Goal: Task Accomplishment & Management: Use online tool/utility

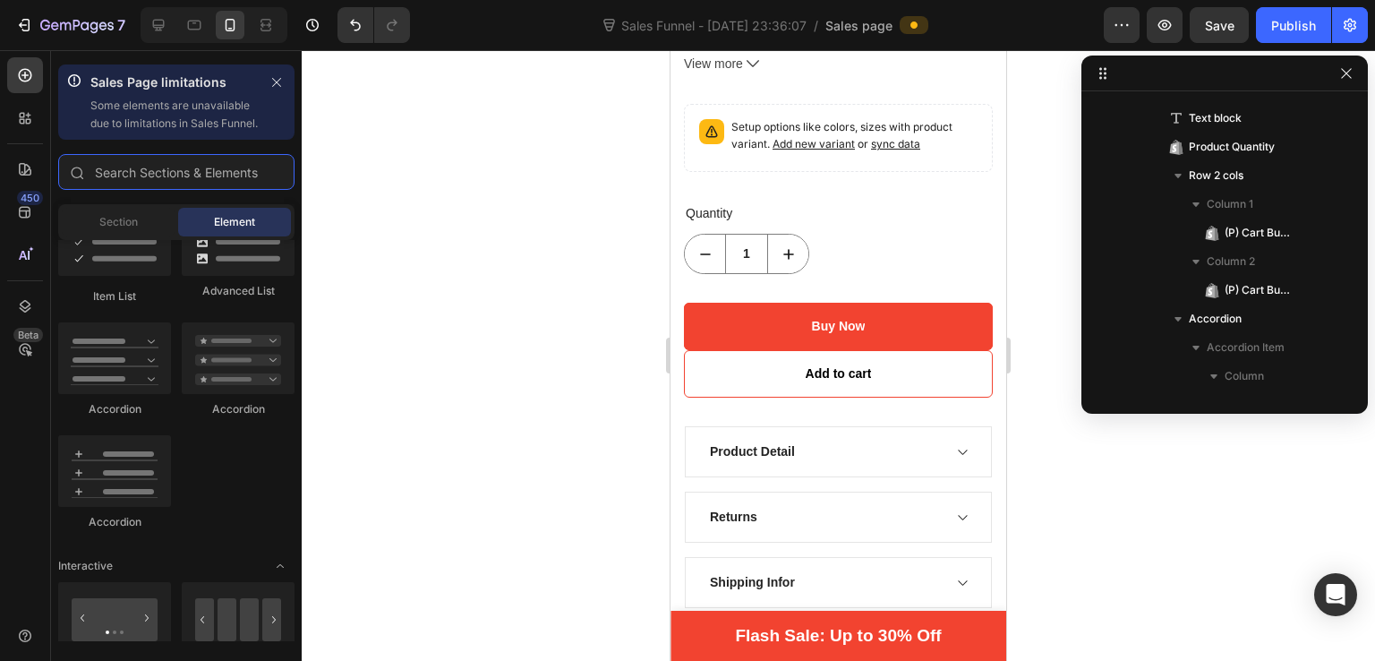
scroll to position [1092, 0]
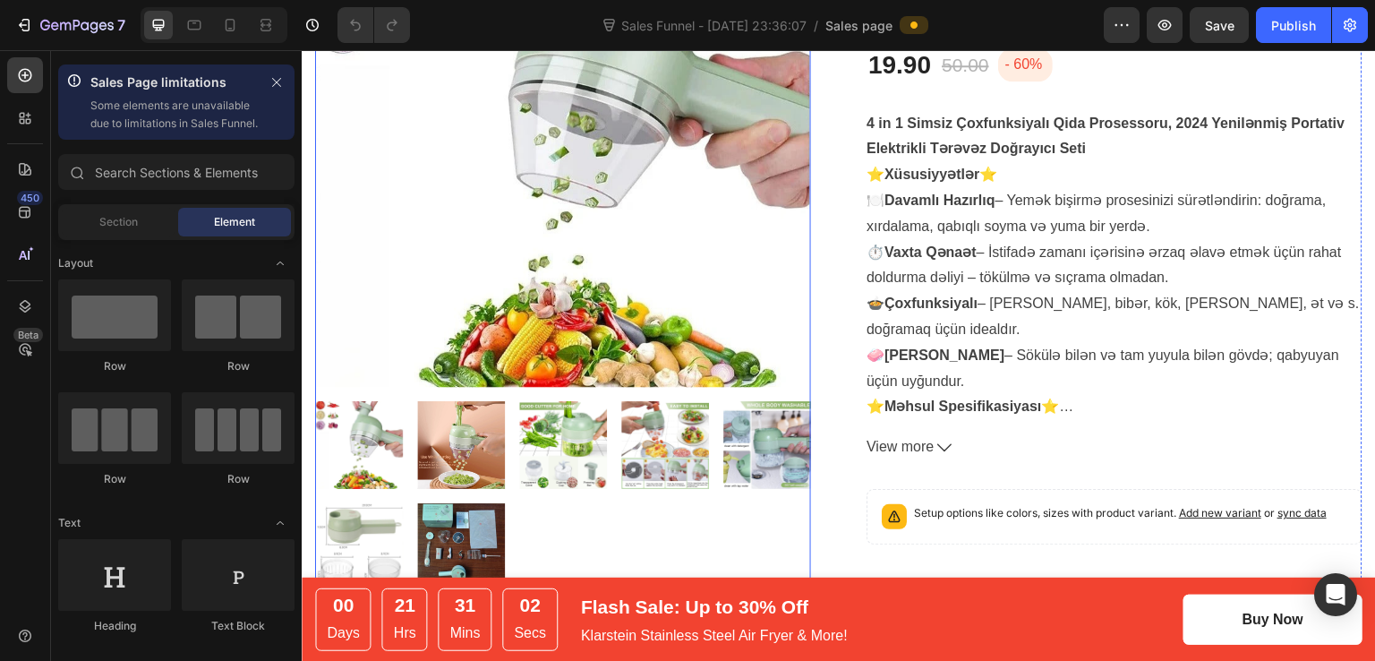
scroll to position [260, 0]
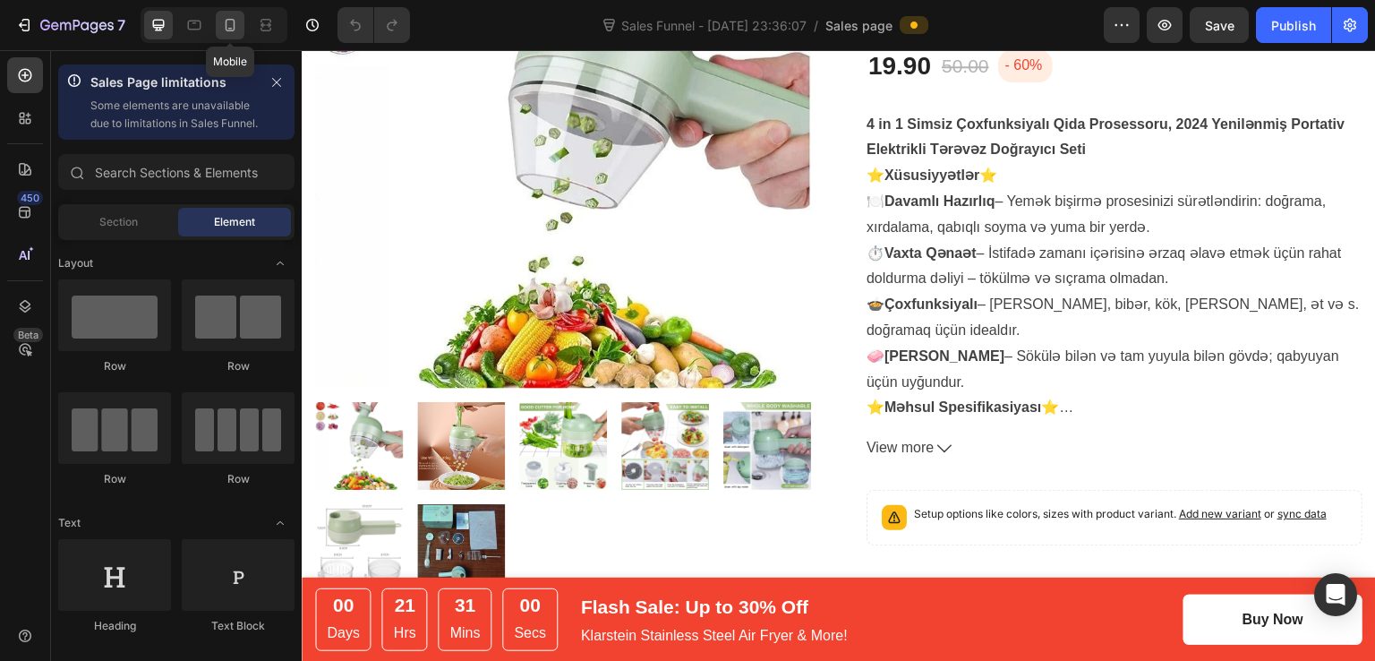
click at [237, 23] on icon at bounding box center [230, 25] width 18 height 18
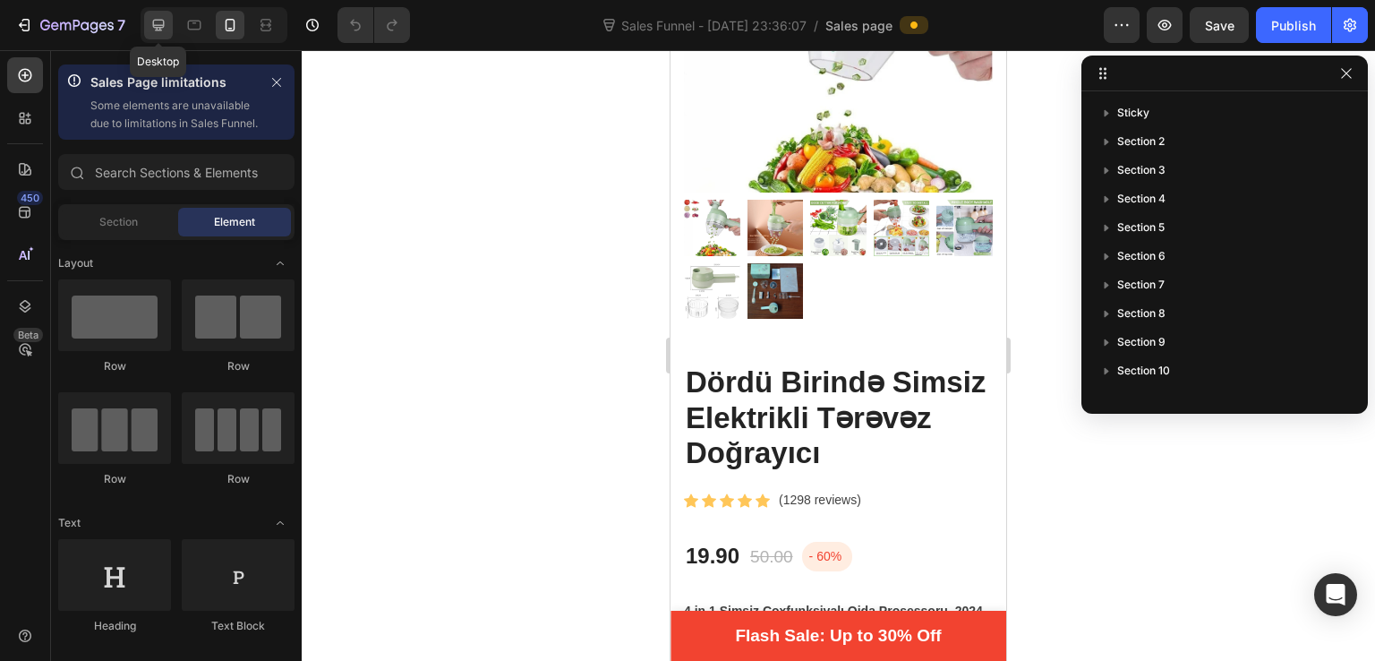
click at [162, 24] on icon at bounding box center [158, 25] width 18 height 18
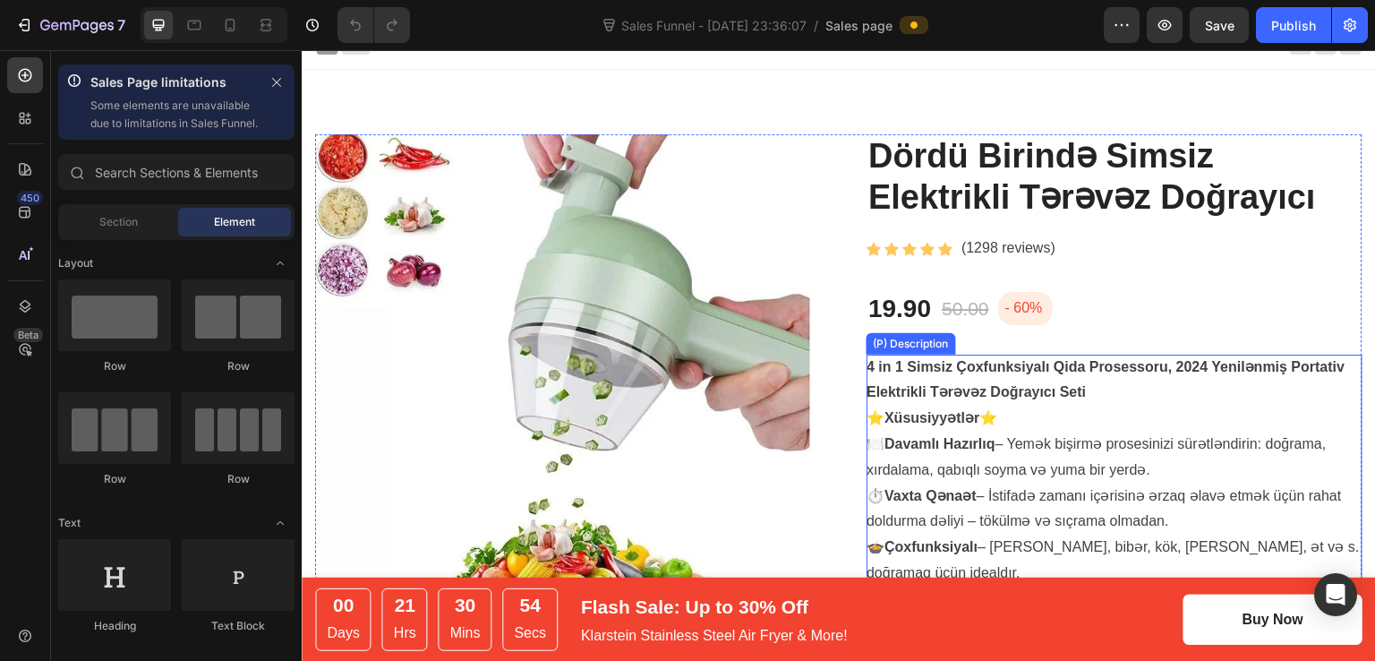
scroll to position [518, 0]
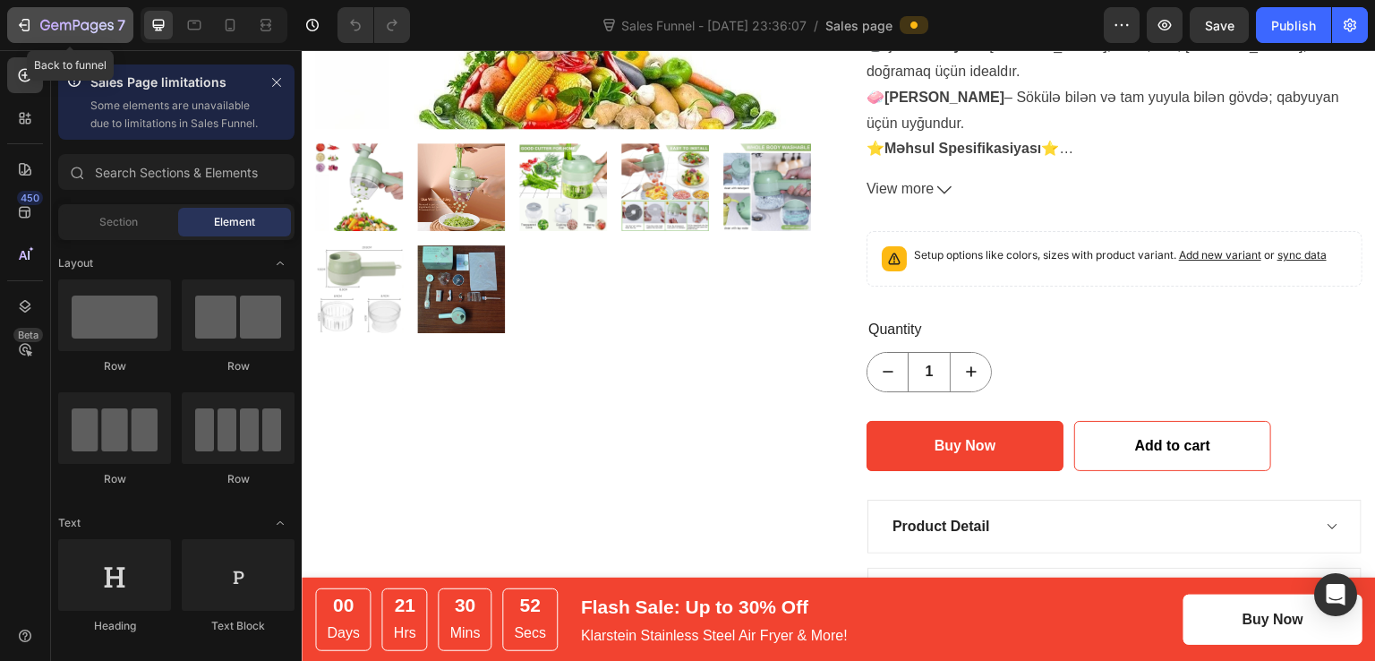
click at [30, 19] on icon "button" at bounding box center [24, 25] width 18 height 18
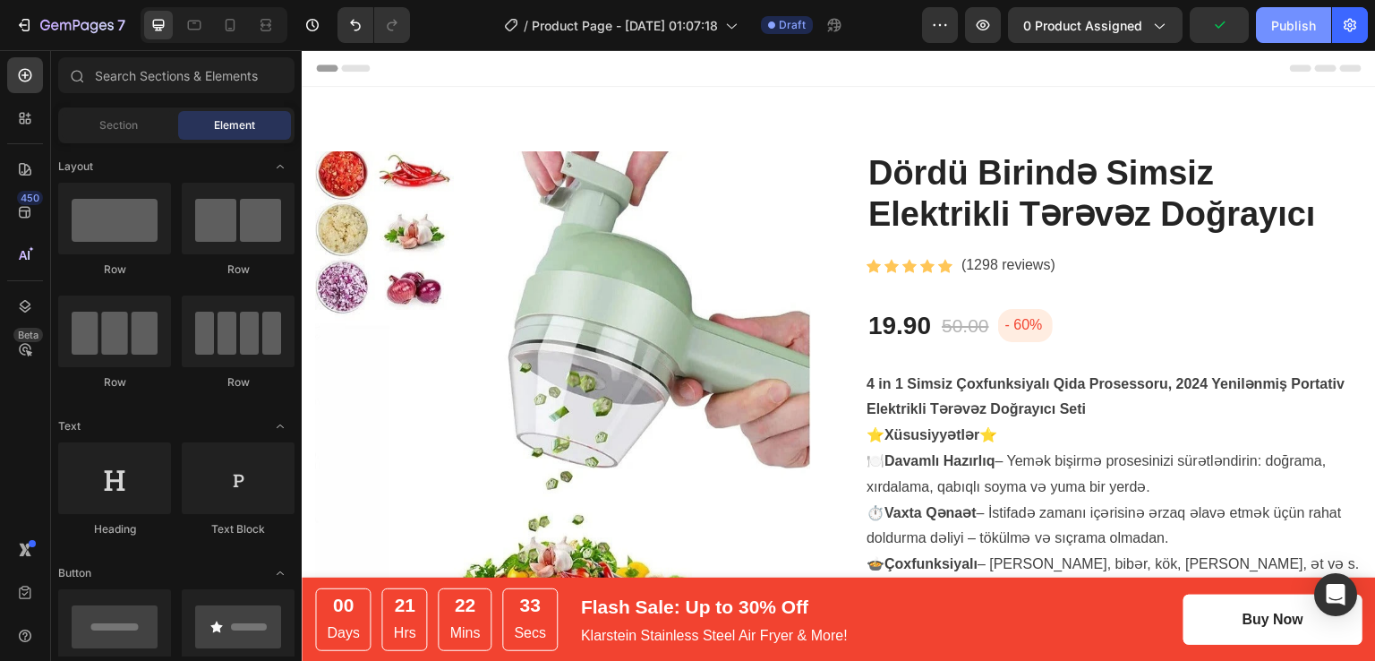
click at [1282, 21] on div "Publish" at bounding box center [1293, 25] width 45 height 19
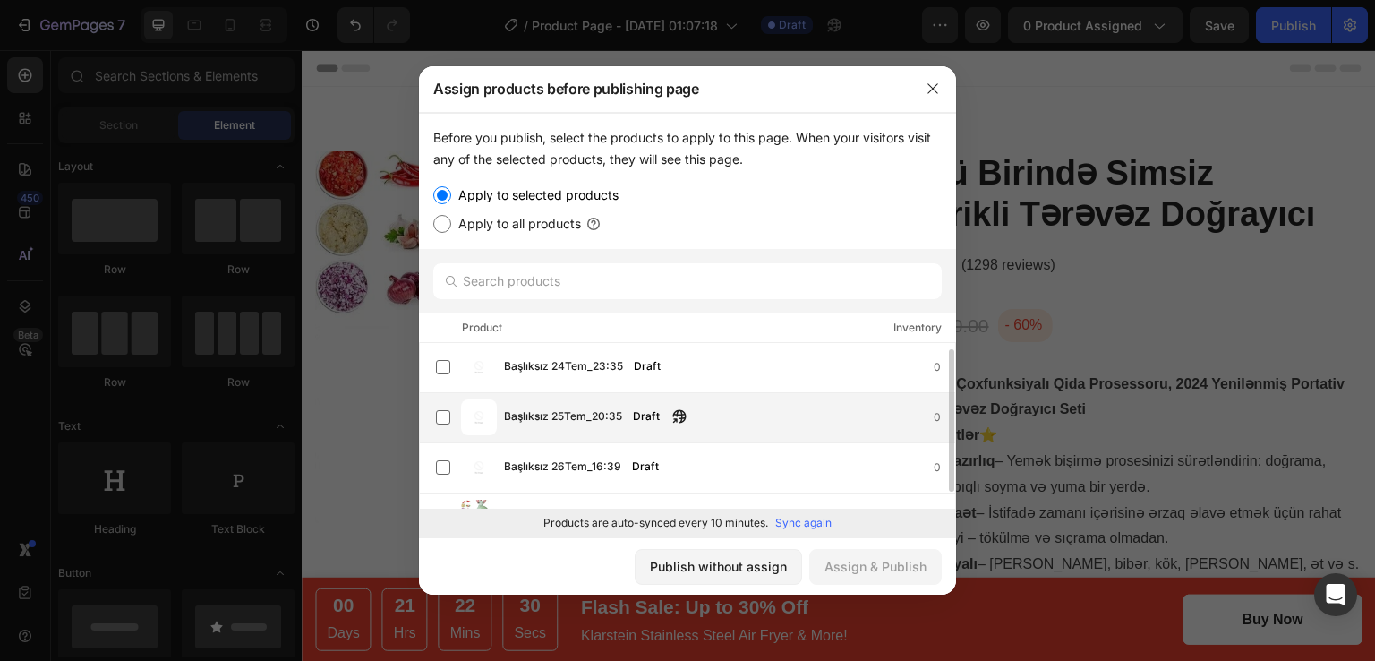
scroll to position [4, 0]
click at [441, 507] on label at bounding box center [443, 514] width 14 height 14
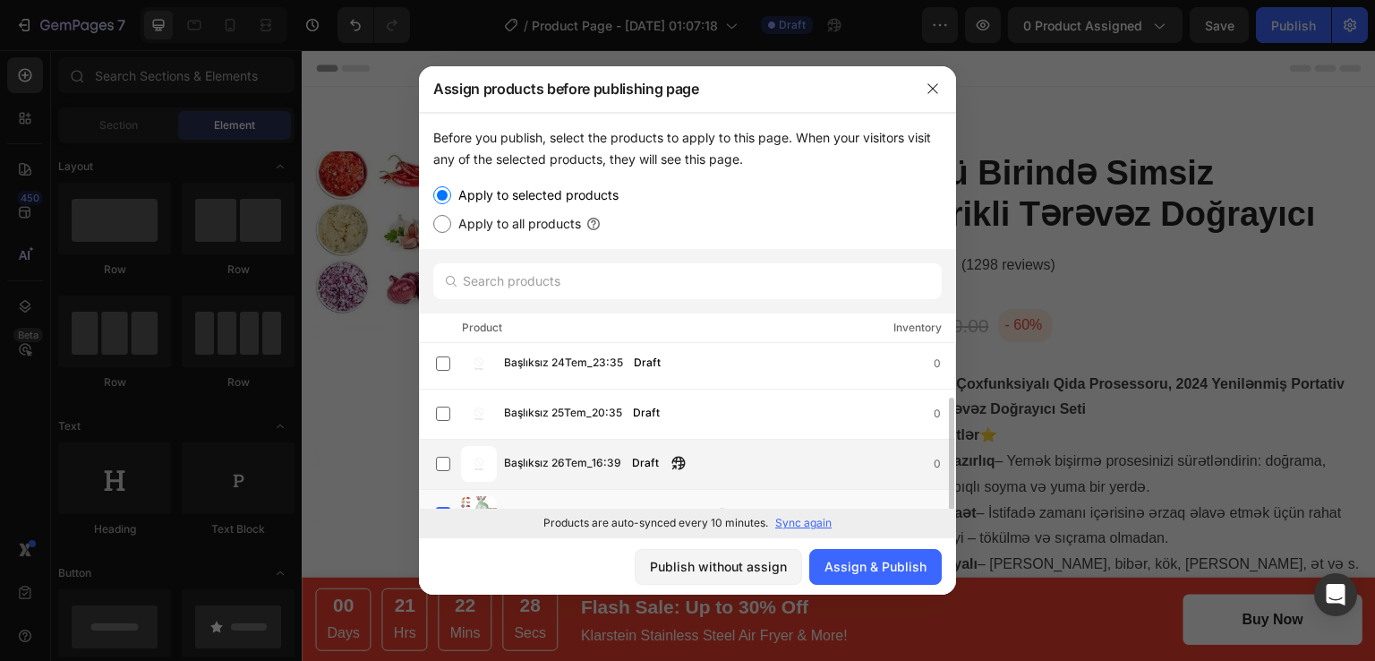
scroll to position [31, 0]
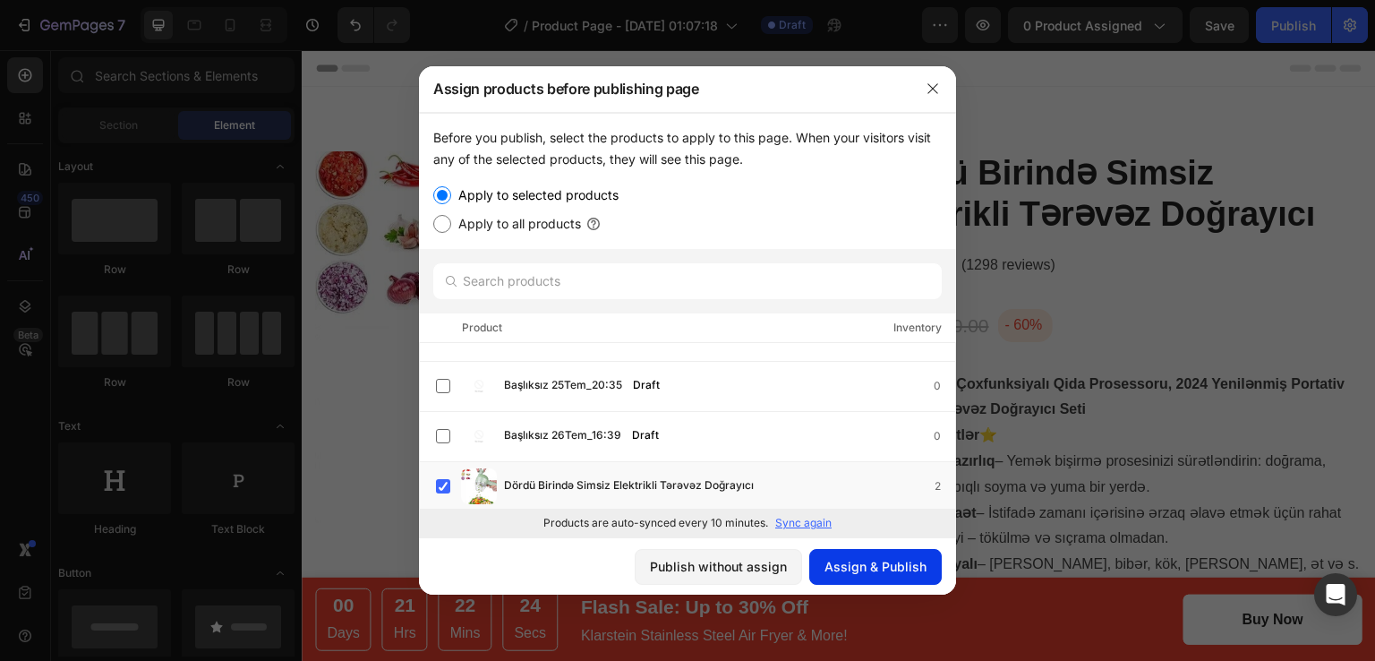
click at [858, 570] on div "Assign & Publish" at bounding box center [875, 566] width 102 height 19
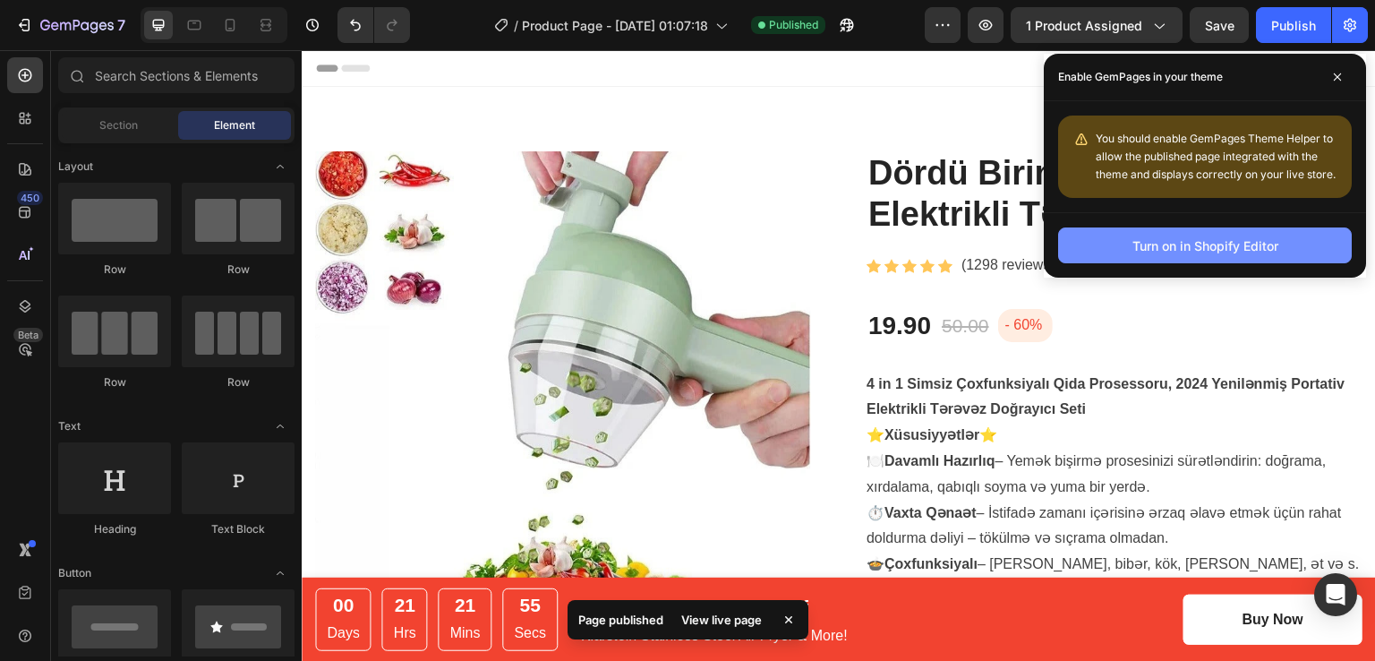
click at [1206, 245] on div "Turn on in Shopify Editor" at bounding box center [1205, 245] width 146 height 19
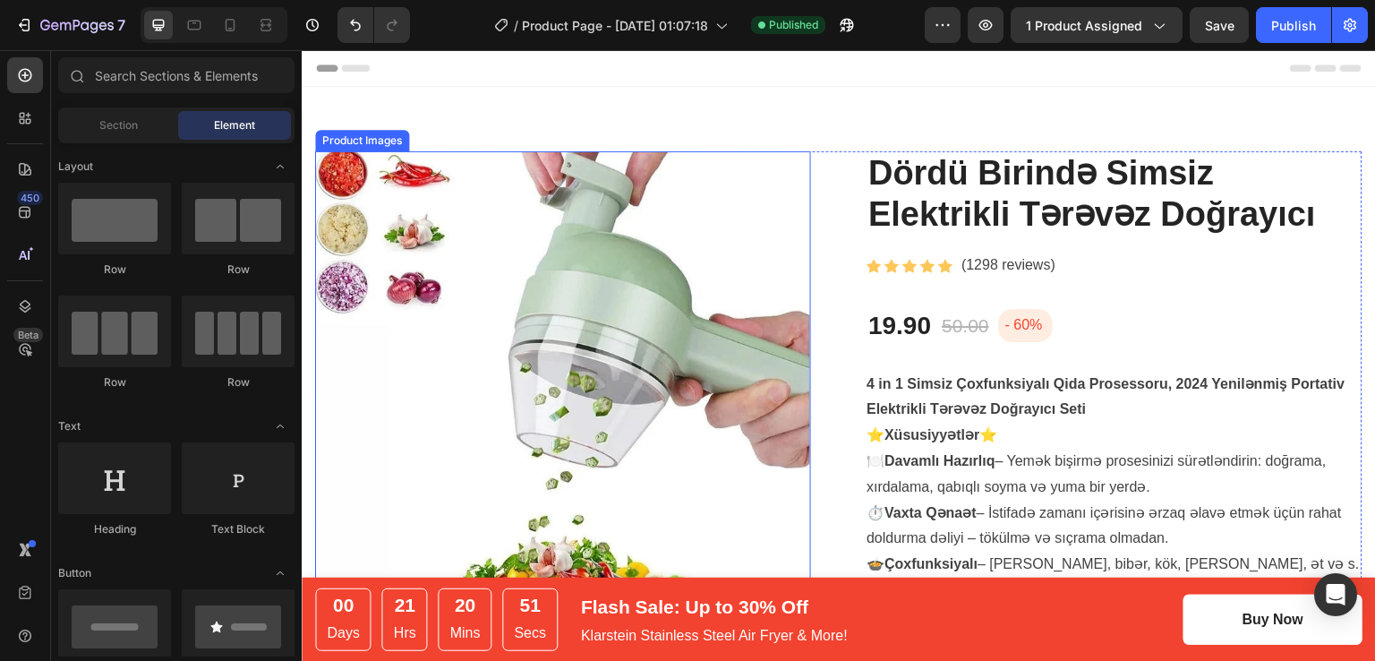
scroll to position [530, 0]
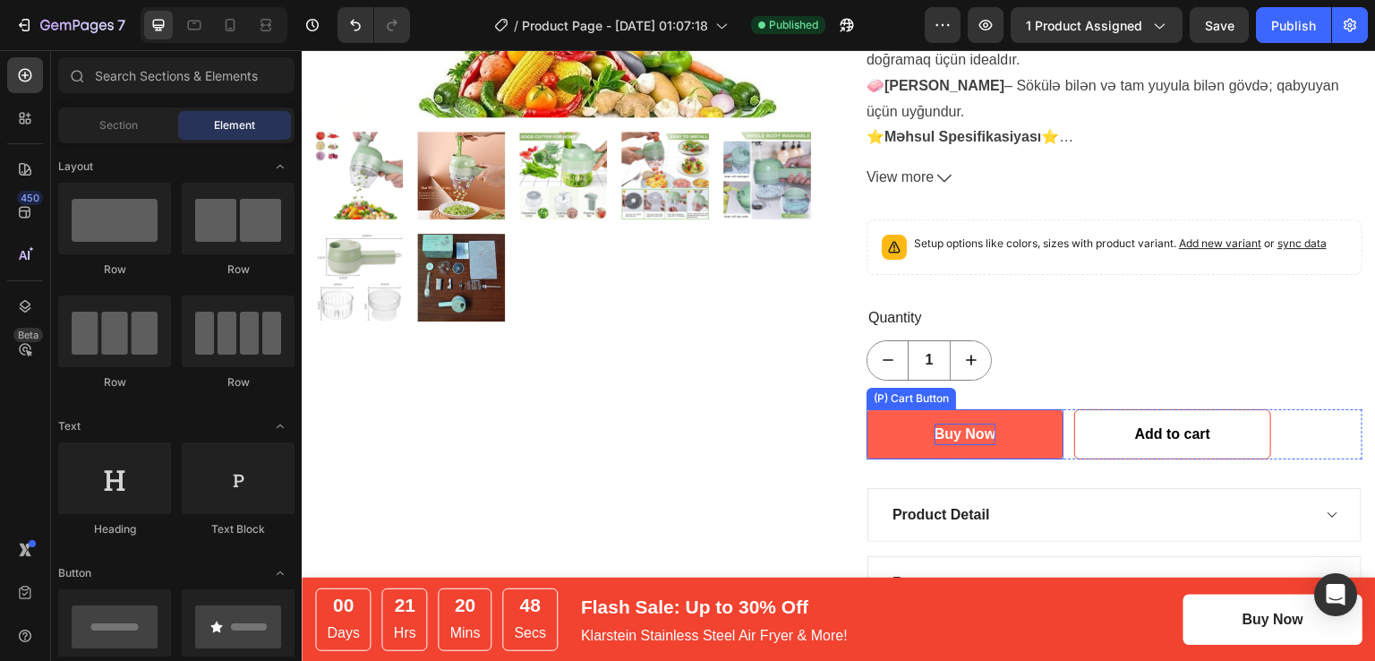
click at [985, 435] on div "Buy Now" at bounding box center [964, 433] width 61 height 21
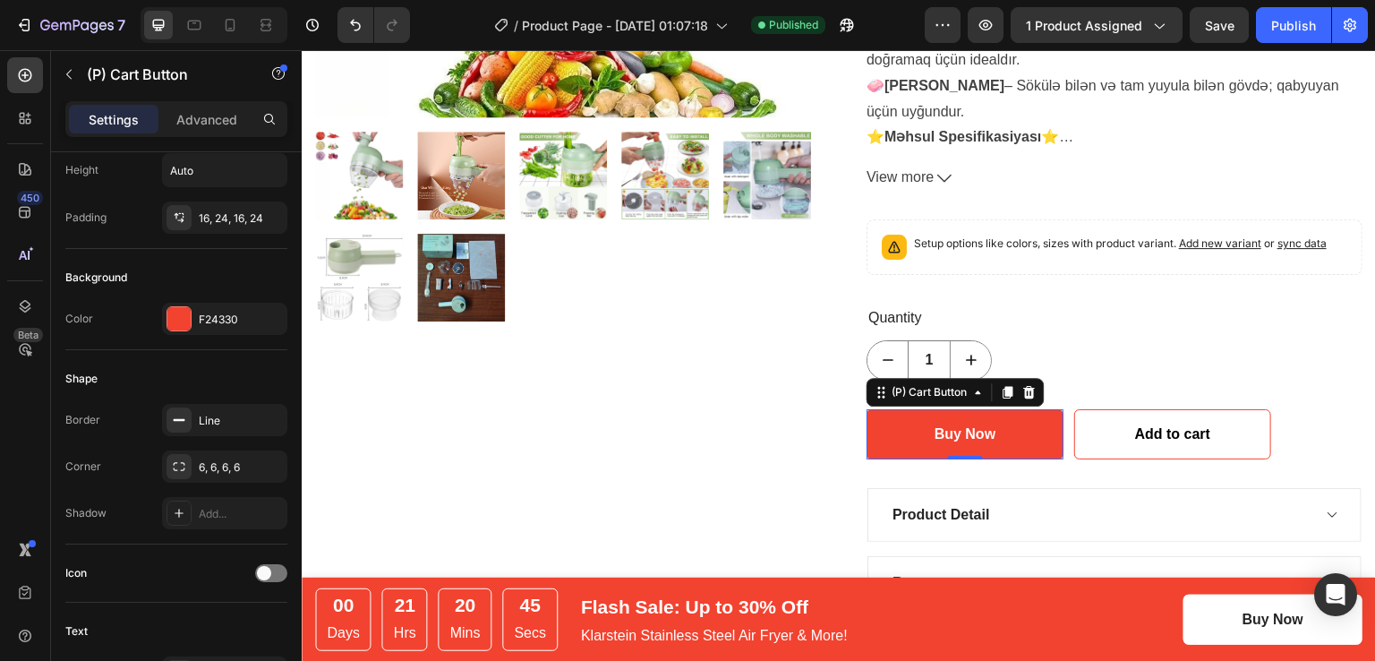
scroll to position [0, 0]
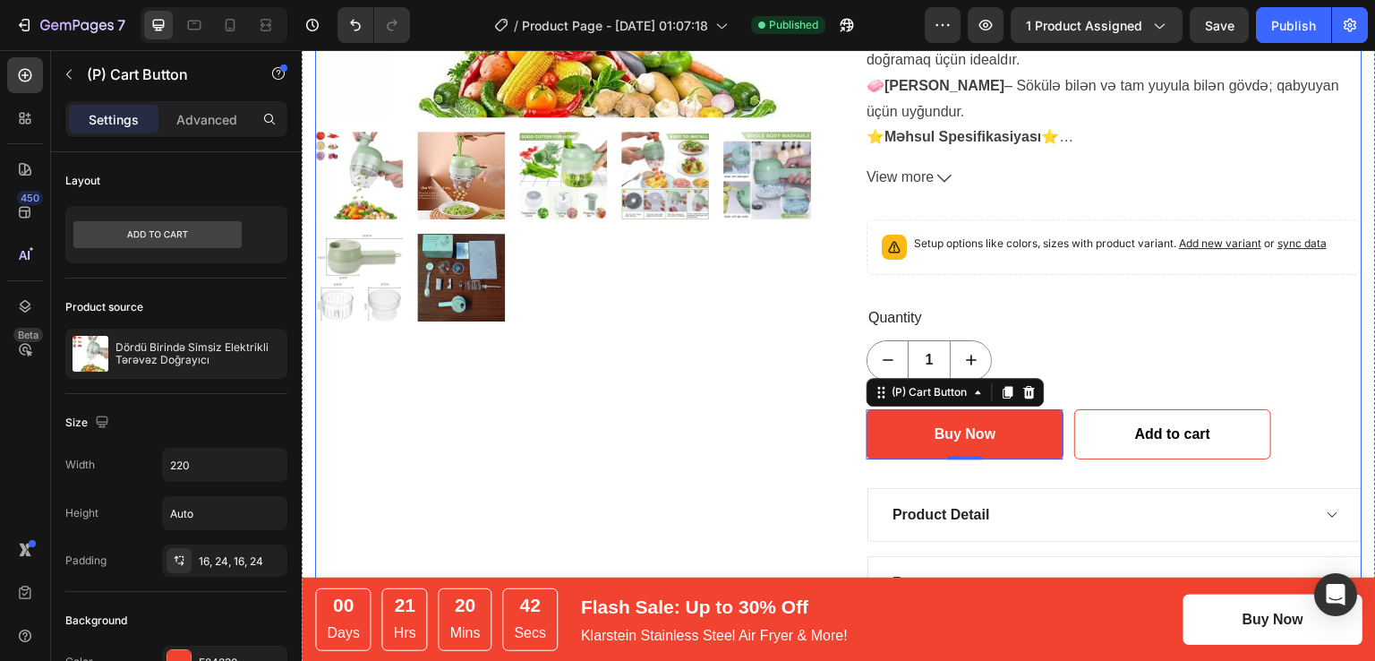
click at [1049, 391] on div "Dördü Birində Simsiz Elektrikli Tərəvəz Doğrayıcı (P) Title Icon Icon Icon Icon…" at bounding box center [1114, 246] width 496 height 1250
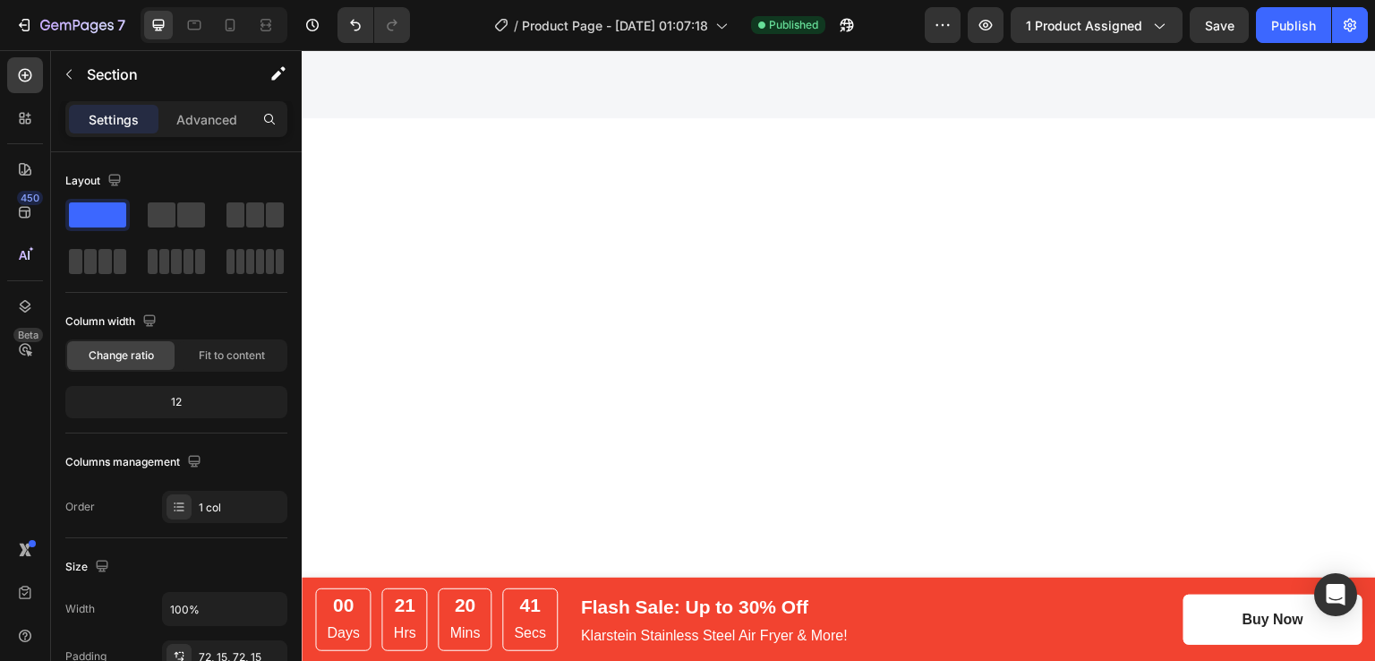
click at [1065, 414] on div at bounding box center [838, 517] width 1047 height 669
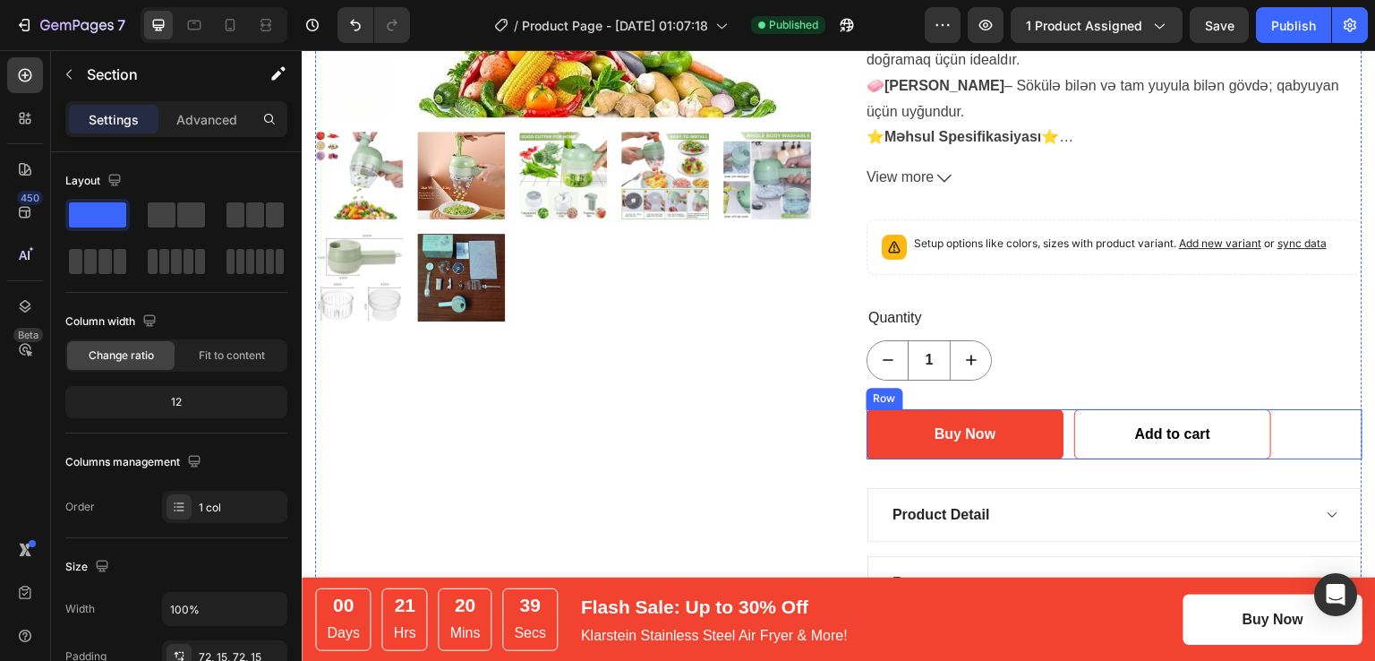
click at [1297, 446] on div "Buy Now (P) Cart Button Add to cart (P) Cart Button Row" at bounding box center [1114, 434] width 496 height 50
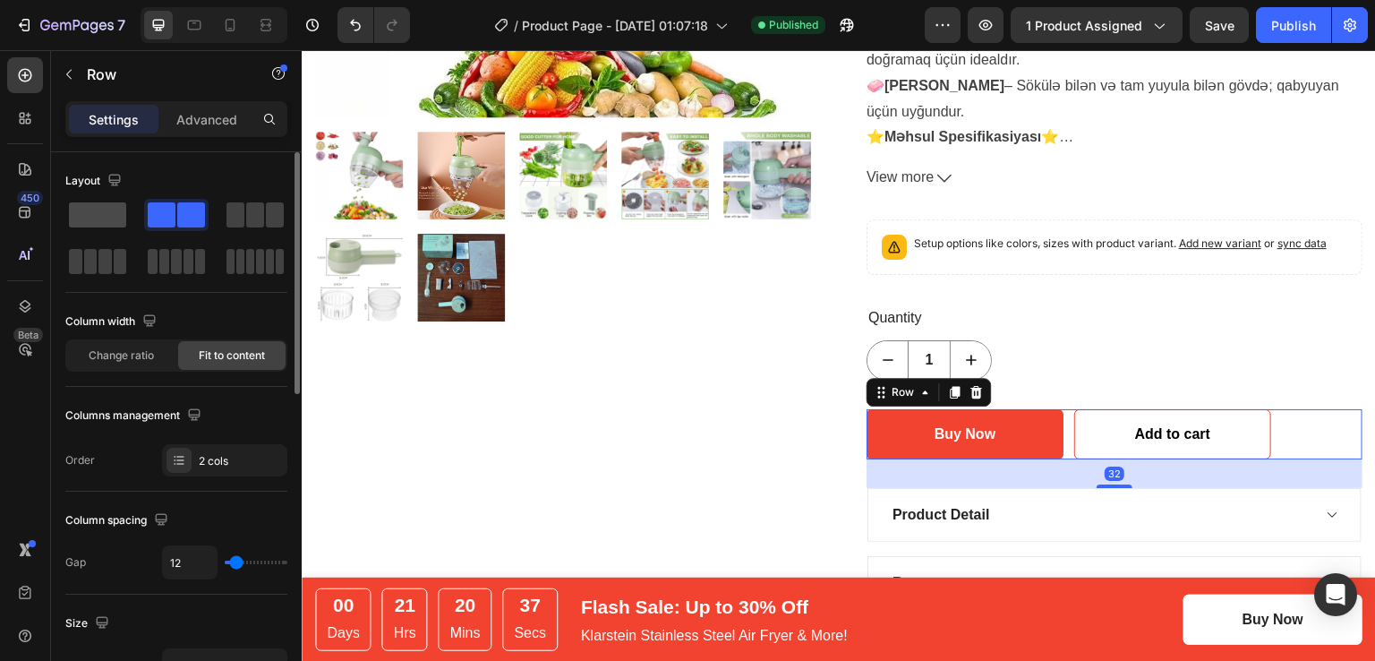
click at [98, 212] on span at bounding box center [97, 214] width 57 height 25
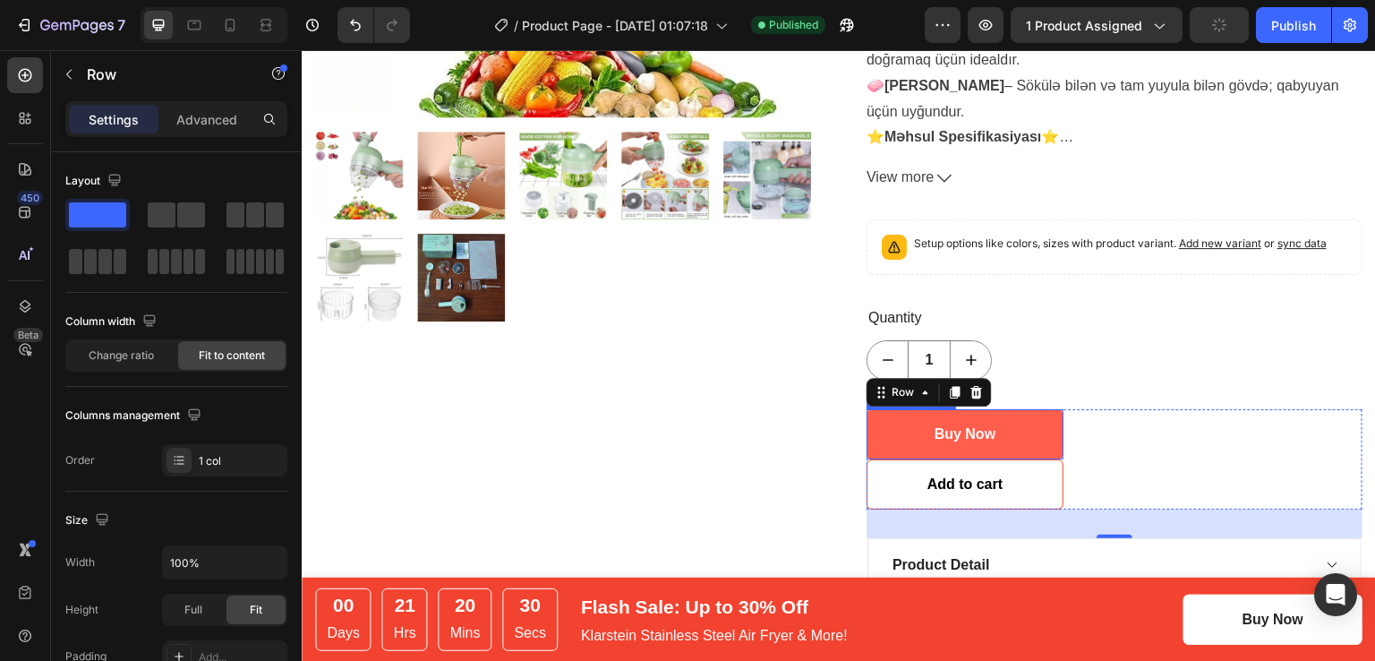
click at [1054, 440] on button "Buy Now" at bounding box center [964, 434] width 197 height 50
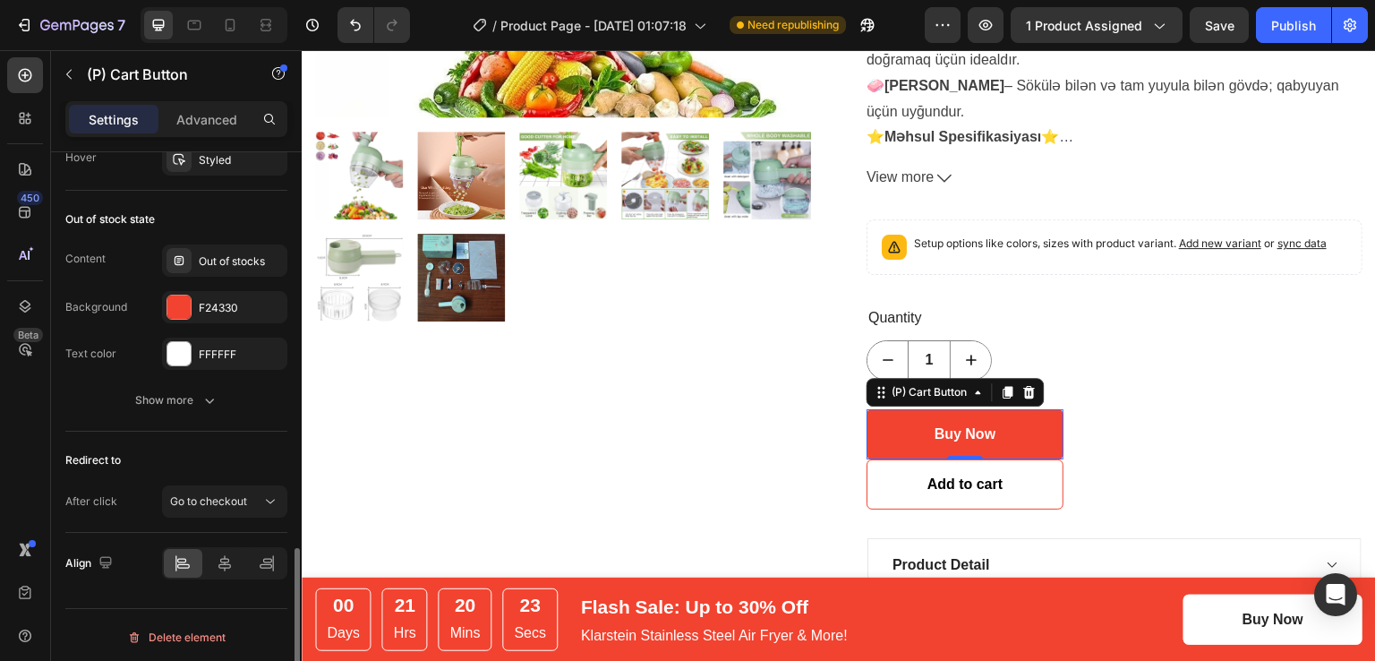
scroll to position [1355, 0]
click at [226, 565] on icon at bounding box center [225, 562] width 18 height 18
click at [219, 22] on div at bounding box center [230, 25] width 29 height 29
type input "14"
type input "100%"
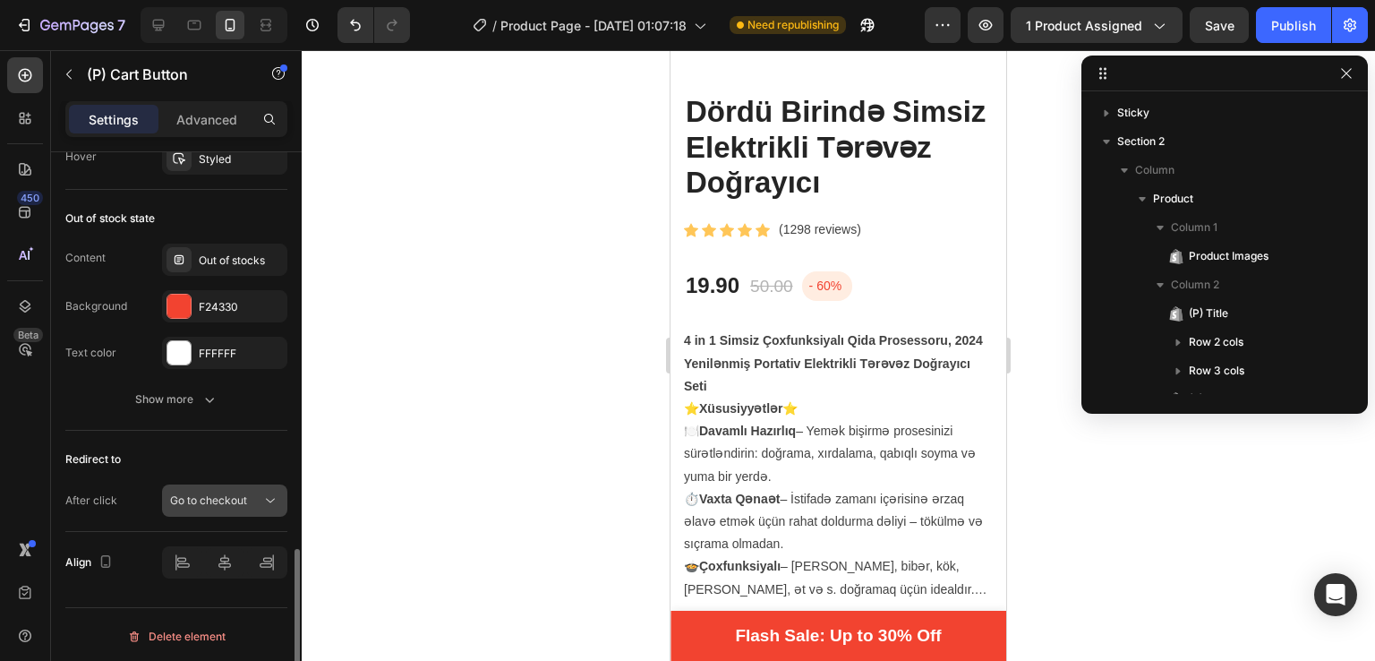
scroll to position [338, 0]
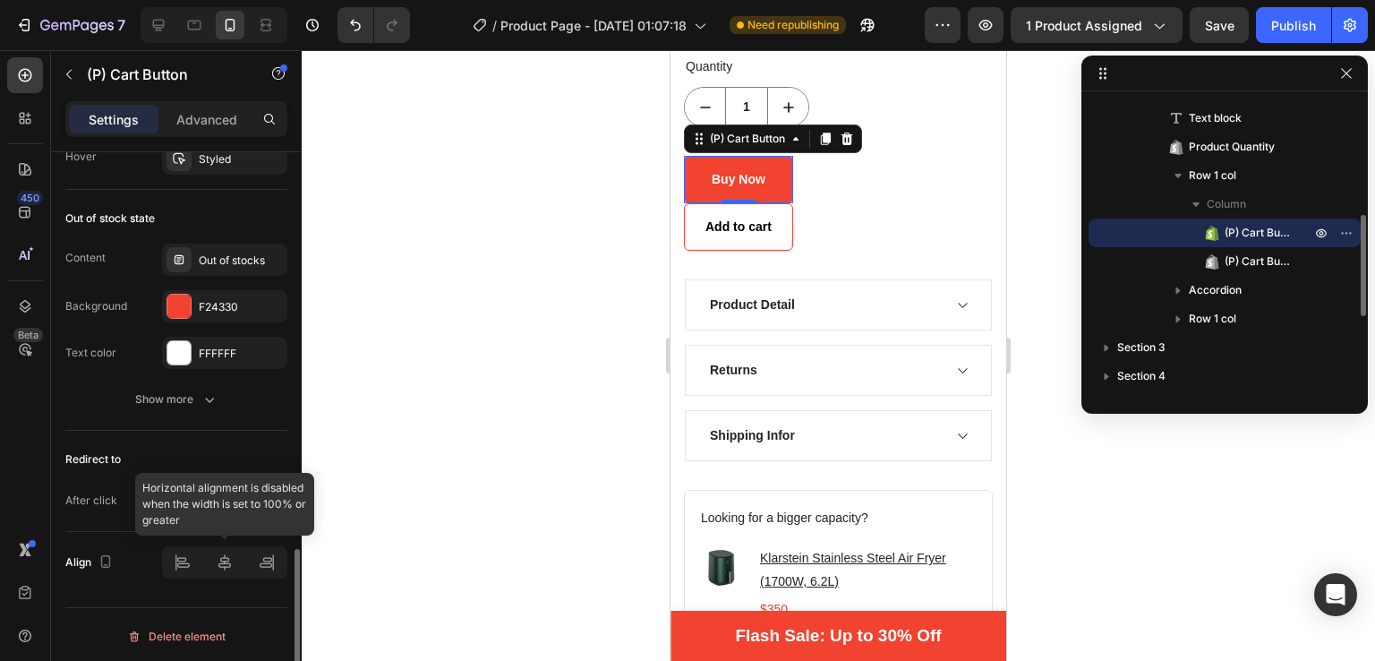
click at [223, 569] on div at bounding box center [224, 562] width 125 height 32
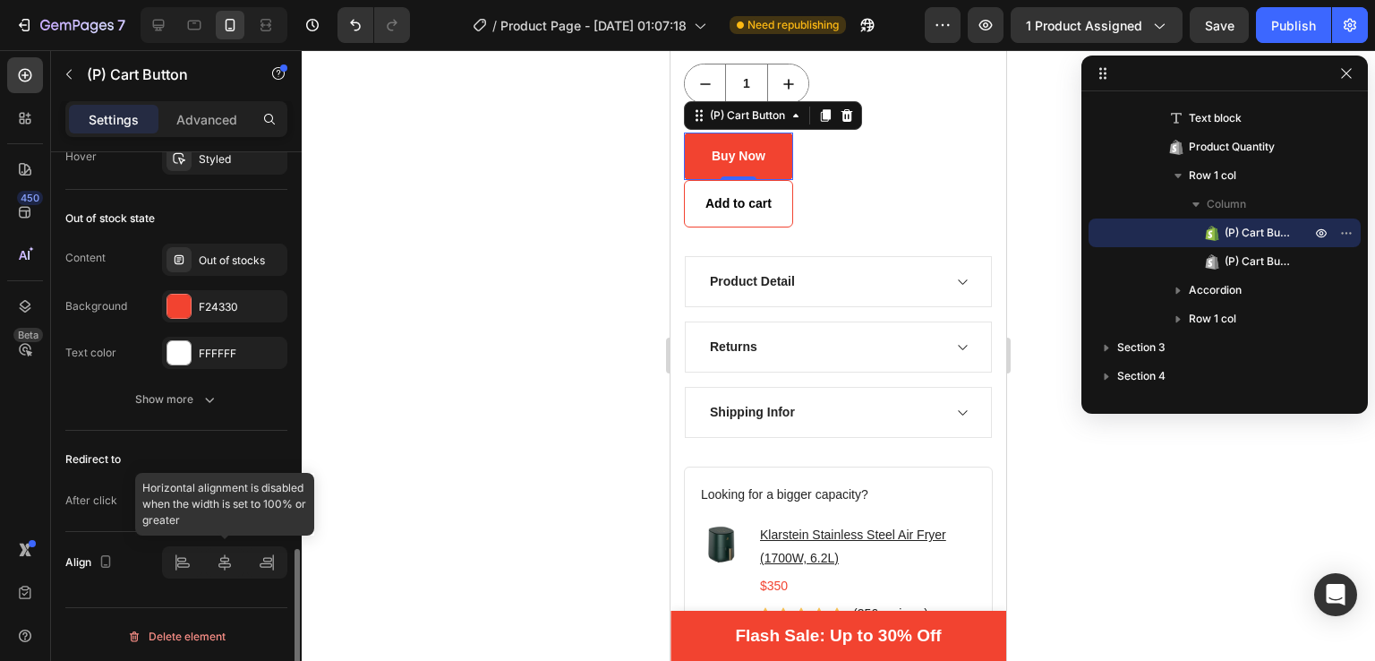
click at [223, 563] on div at bounding box center [224, 562] width 125 height 32
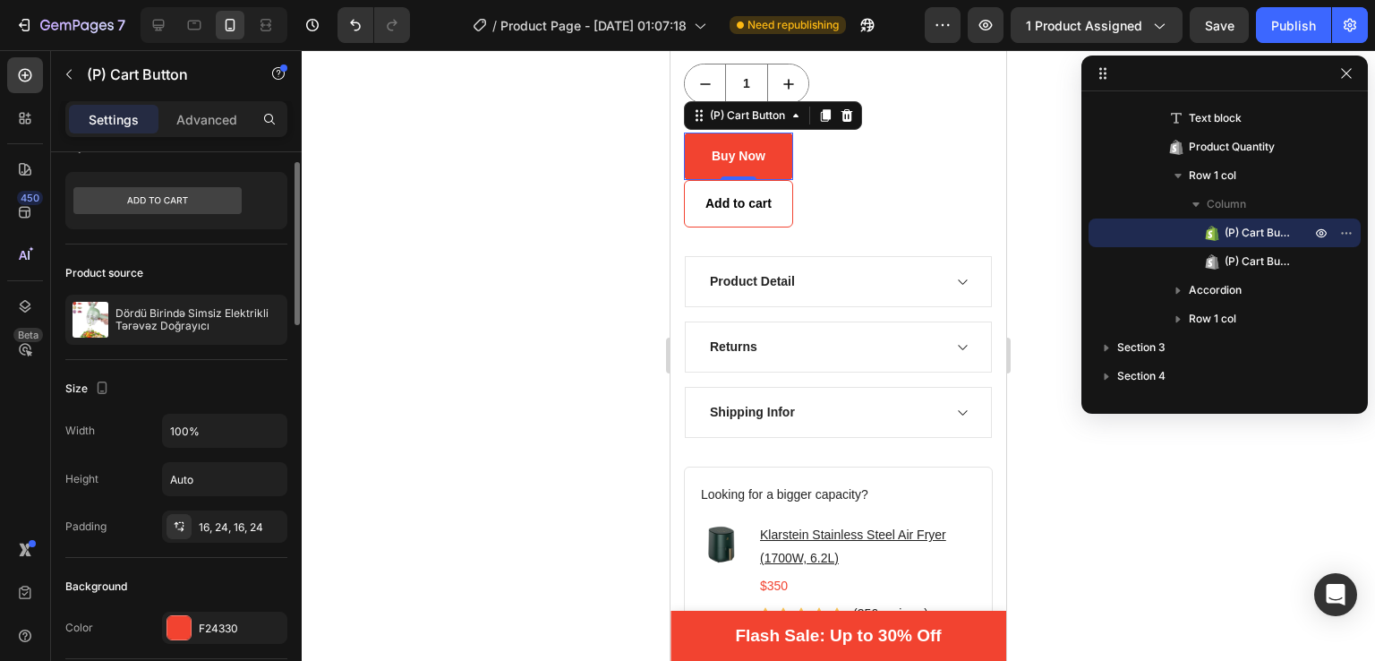
scroll to position [0, 0]
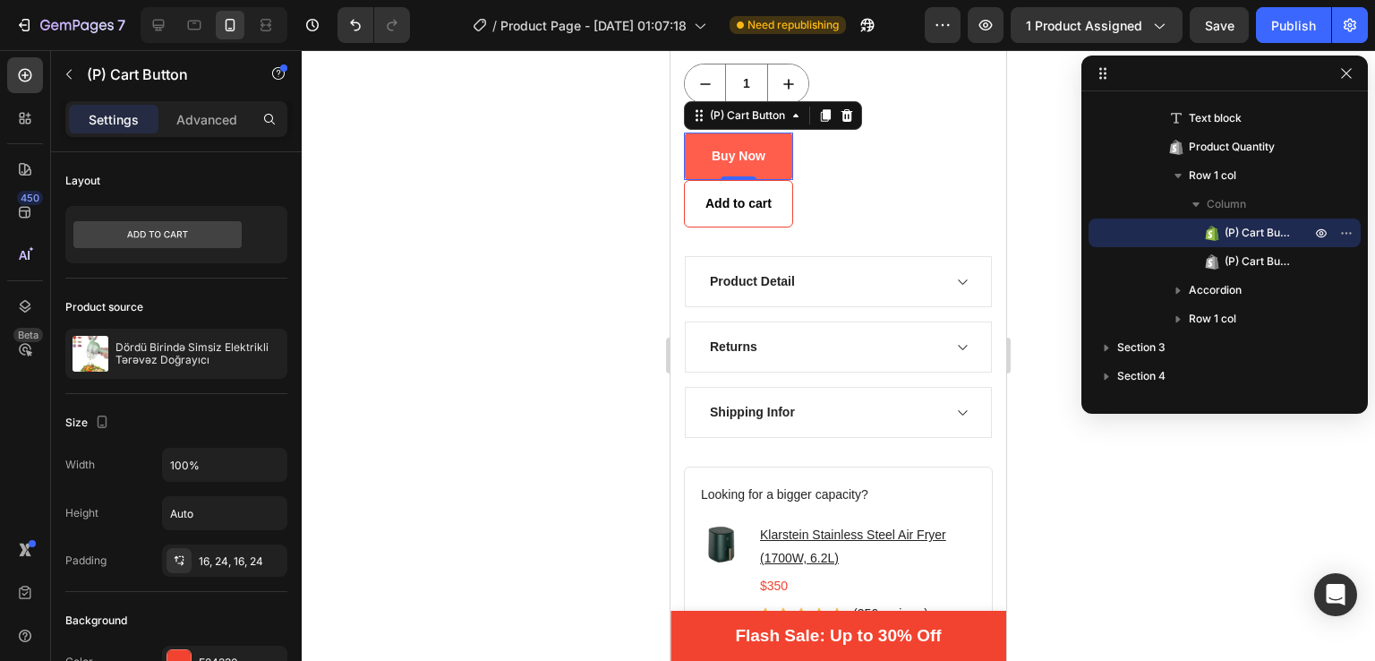
click at [785, 136] on button "Buy Now" at bounding box center [738, 155] width 109 height 47
click at [848, 141] on div "Buy Now (P) Cart Button 0 Add to cart (P) Cart Button Row" at bounding box center [838, 179] width 309 height 95
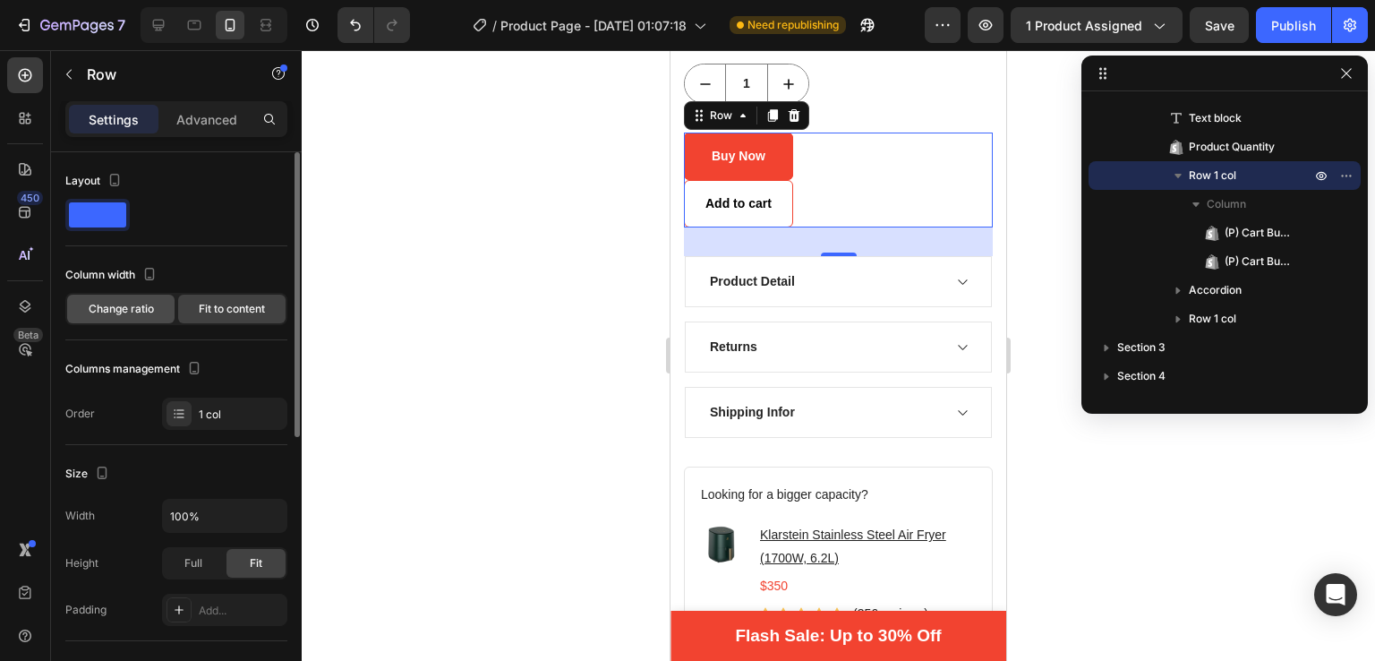
click at [133, 309] on span "Change ratio" at bounding box center [121, 309] width 65 height 16
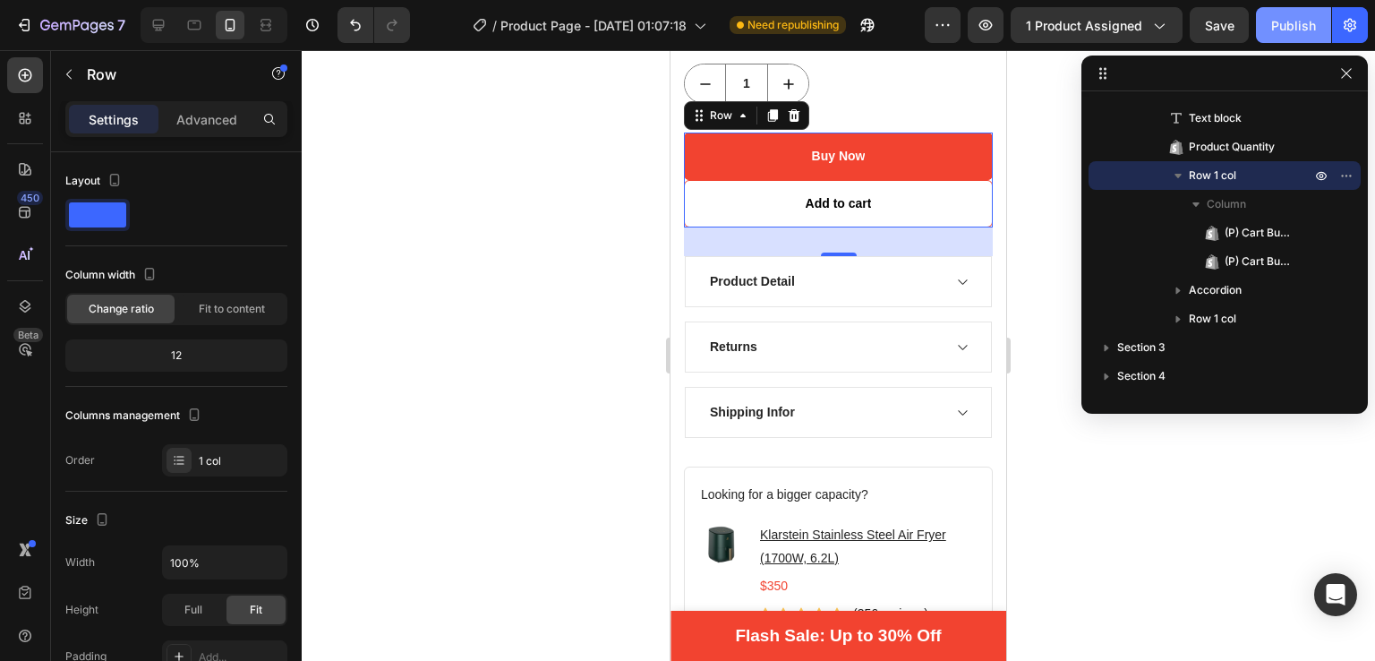
click at [1302, 30] on div "Publish" at bounding box center [1293, 25] width 45 height 19
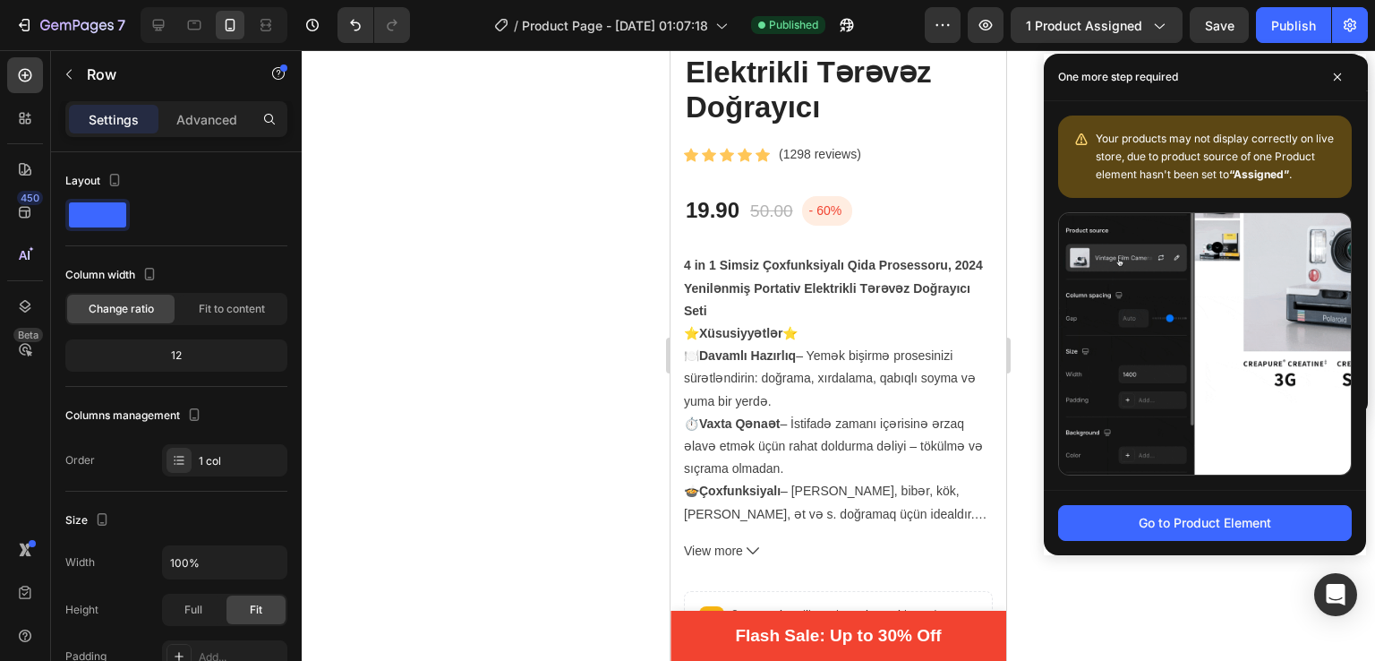
scroll to position [543, 0]
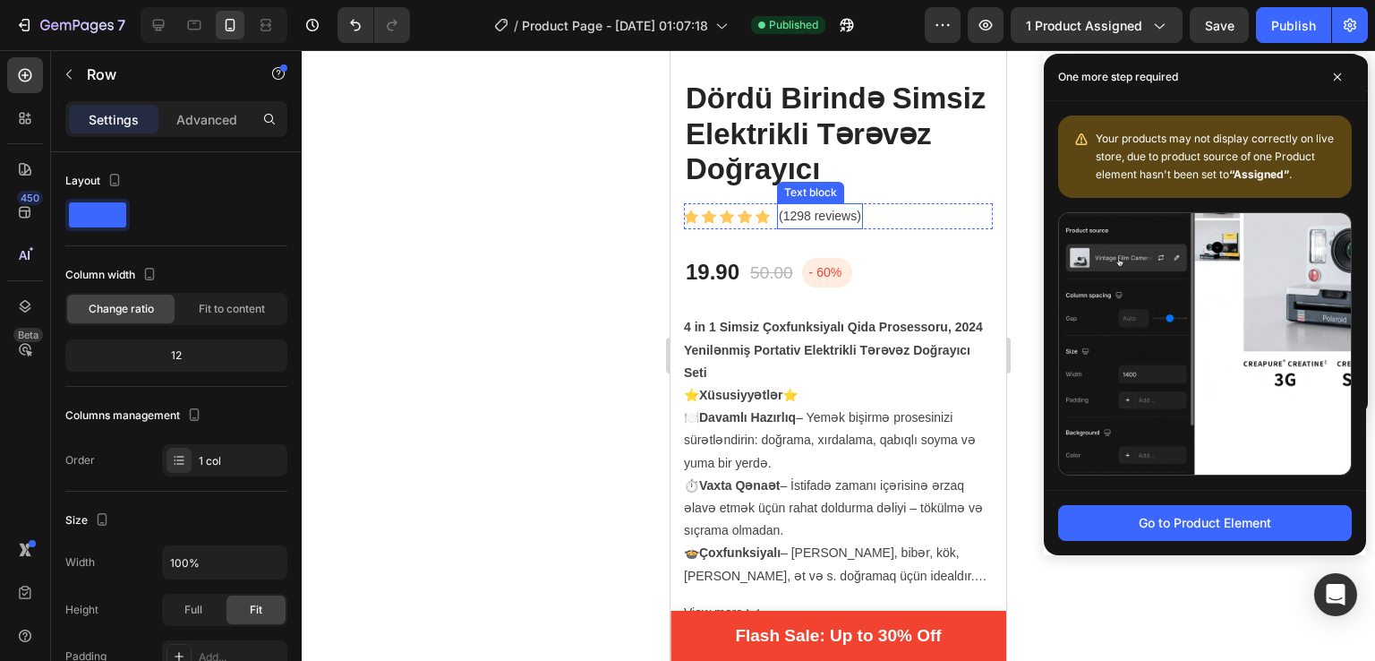
click at [784, 205] on p "(1298 reviews)" at bounding box center [820, 216] width 82 height 22
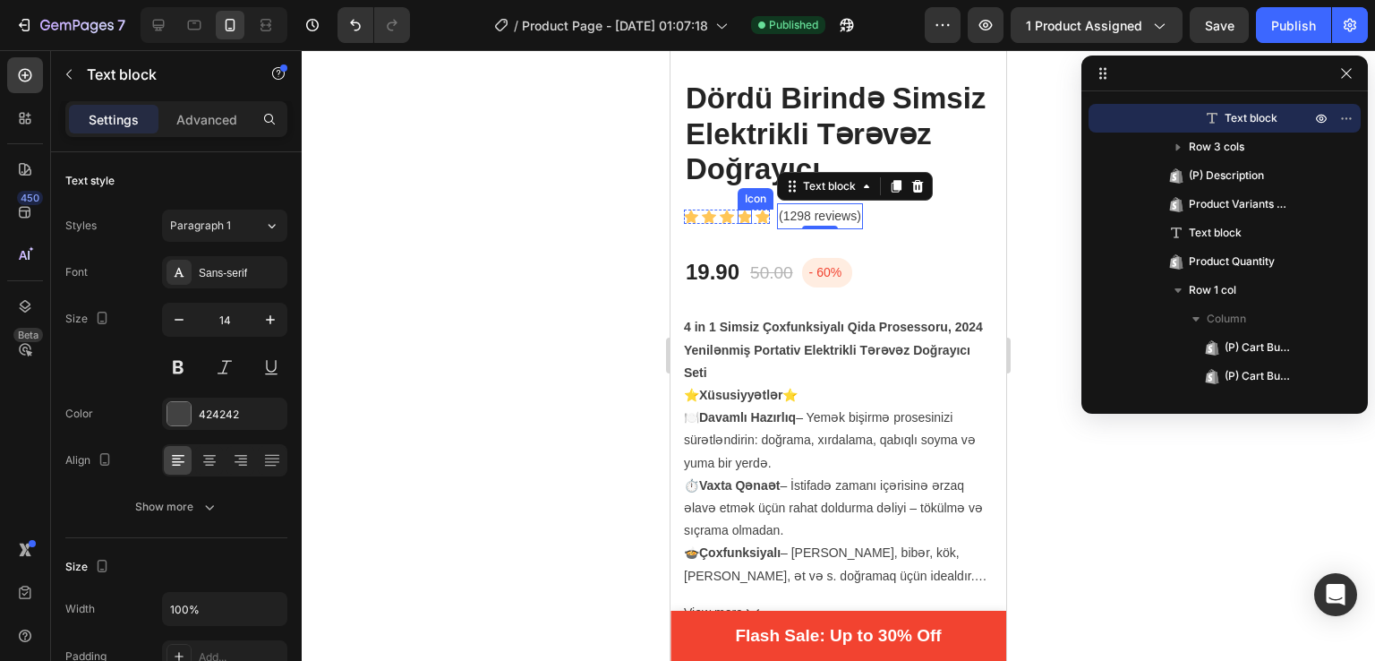
click at [745, 209] on div "Icon" at bounding box center [745, 216] width 14 height 14
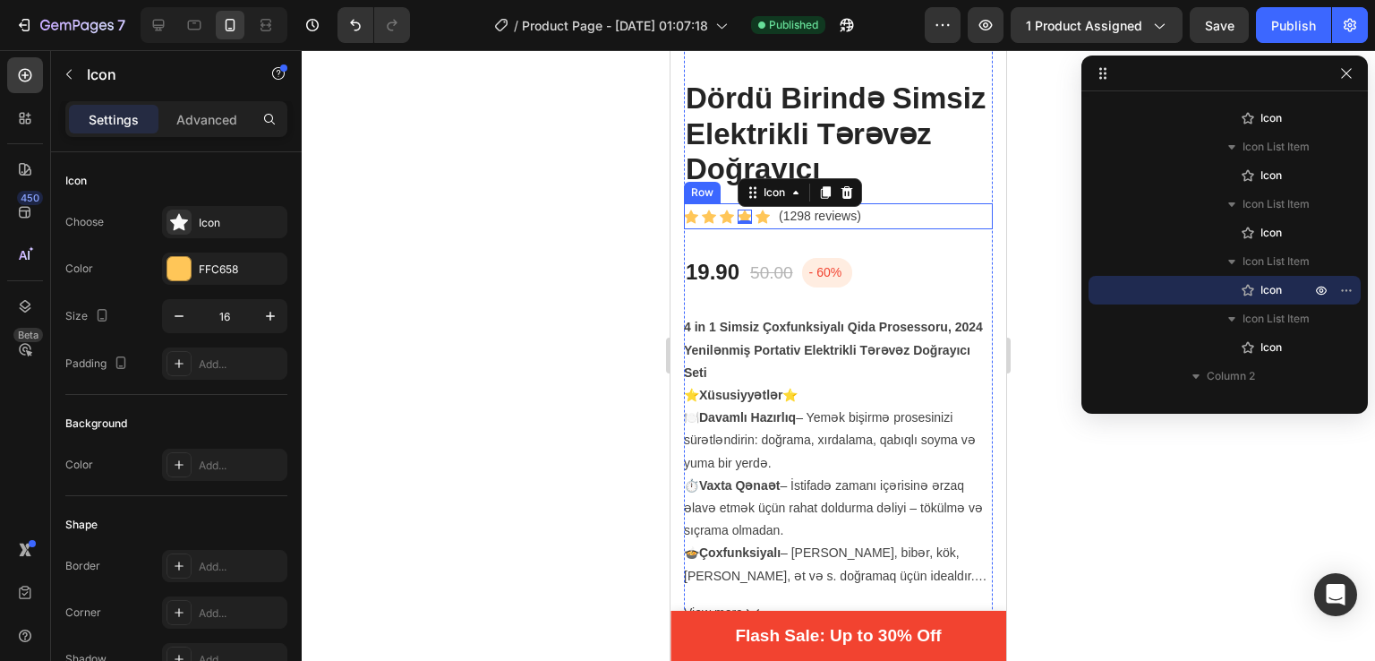
click at [891, 203] on div "Icon Icon Icon Icon 0 Icon Icon List Hoz (1298 reviews) Text block Row" at bounding box center [838, 216] width 309 height 26
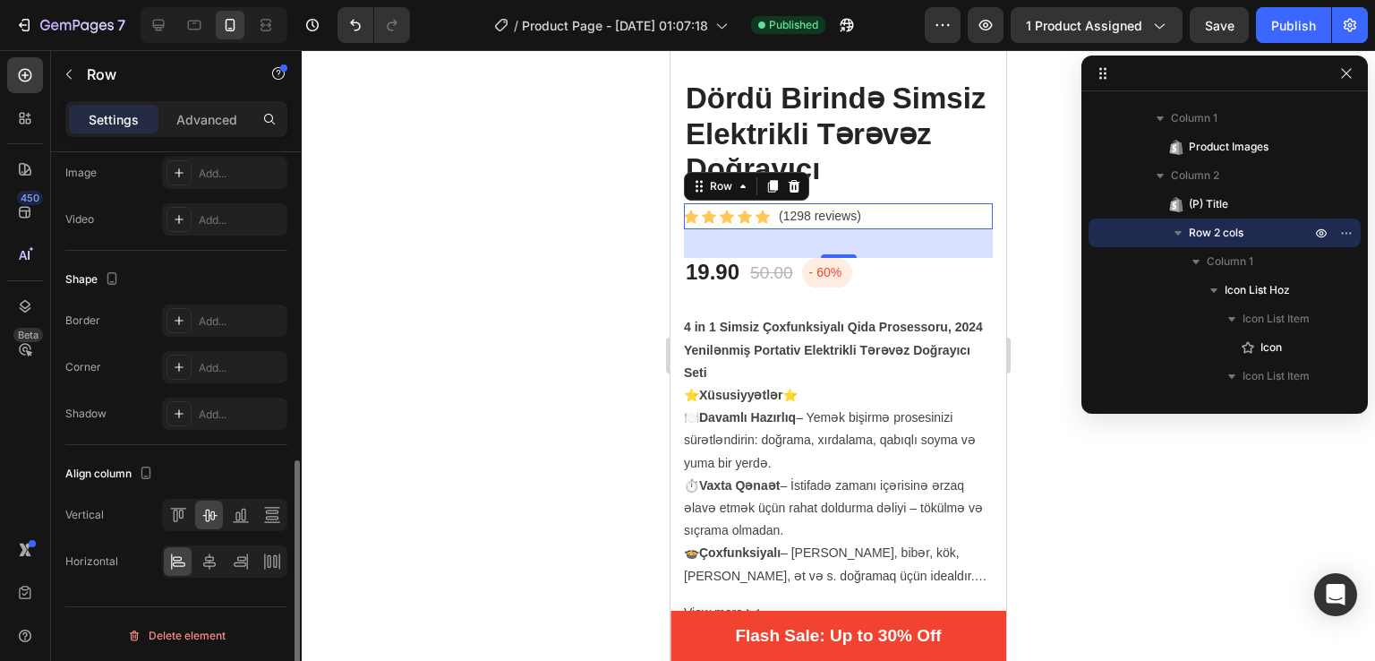
scroll to position [687, 0]
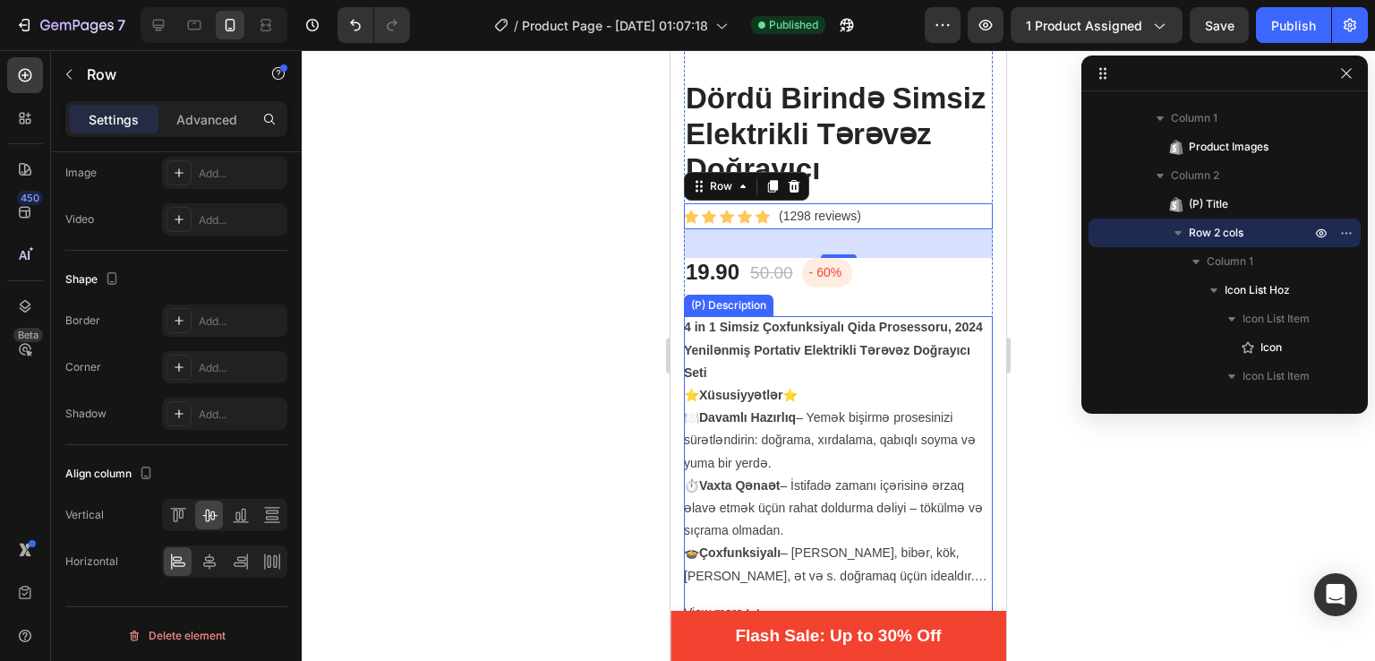
click at [872, 362] on div "4 in 1 Simsiz Çoxfunksiyalı Qida Prosessoru, 2024 Yenilənmiş Portativ Elektrikl…" at bounding box center [838, 451] width 309 height 270
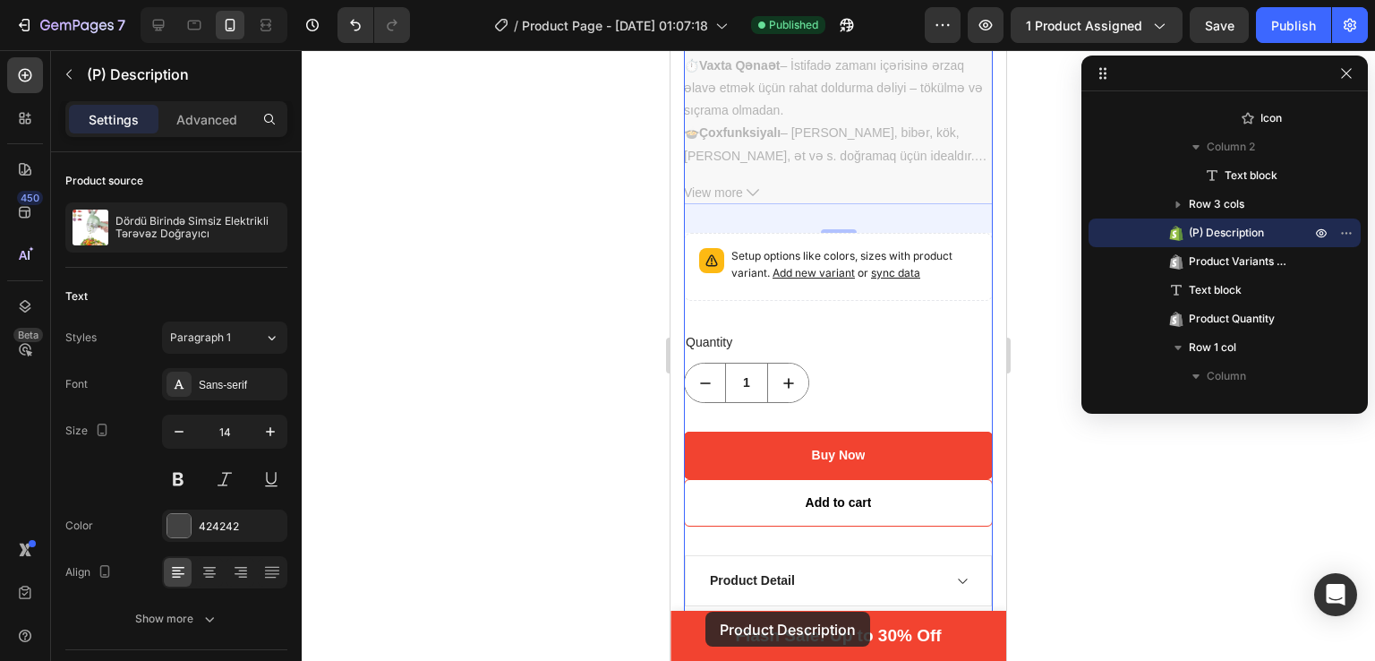
scroll to position [977, 0]
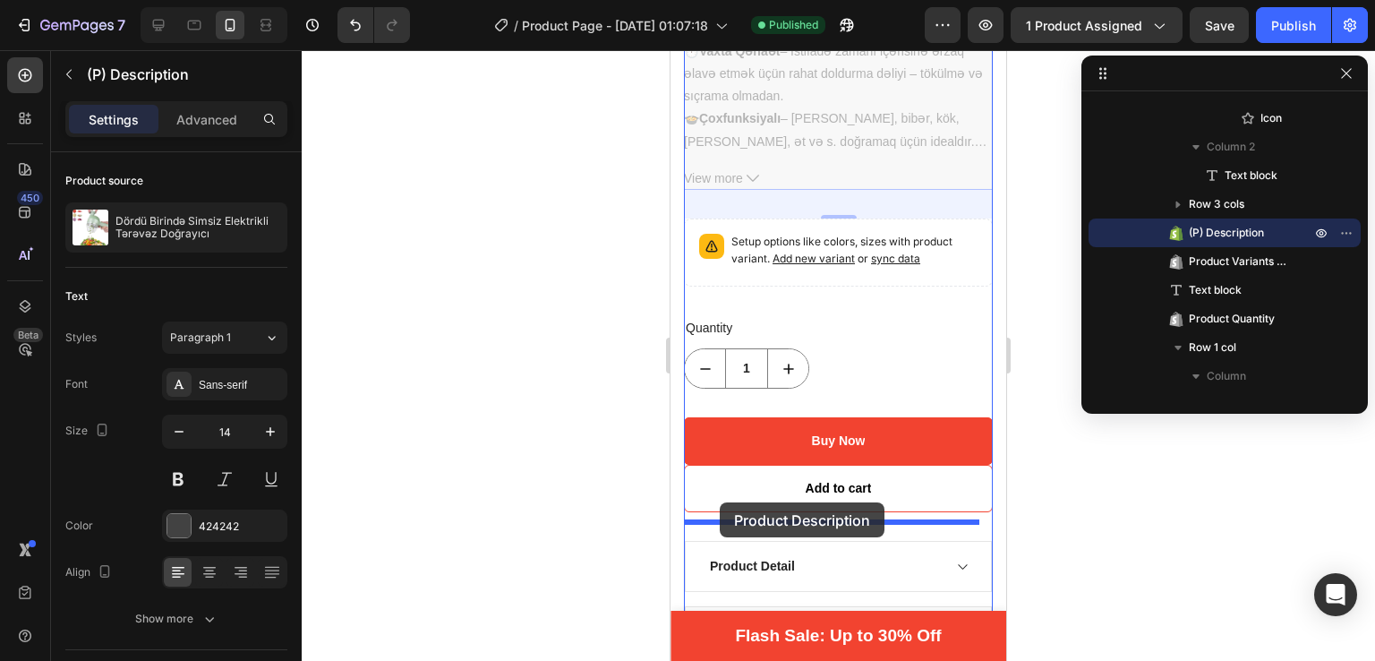
drag, startPoint x: 693, startPoint y: 309, endPoint x: 720, endPoint y: 502, distance: 195.2
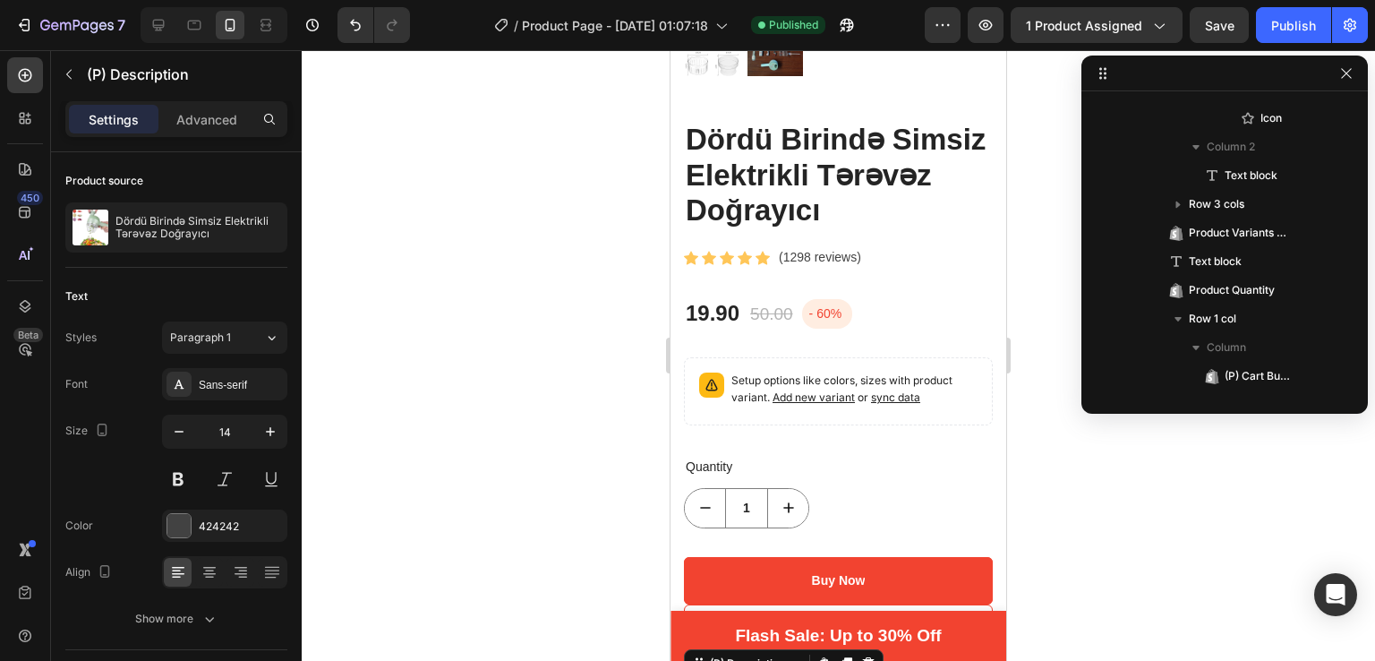
scroll to position [501, 0]
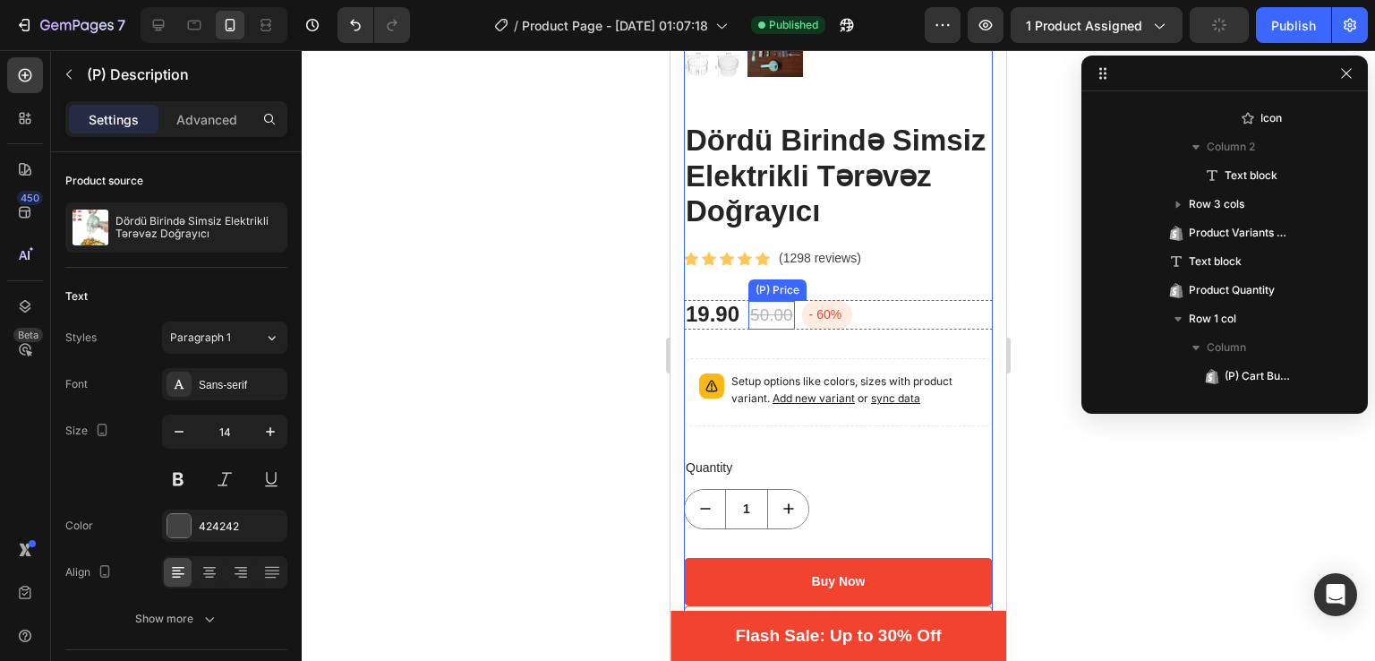
click at [785, 301] on div "50.00" at bounding box center [771, 316] width 47 height 30
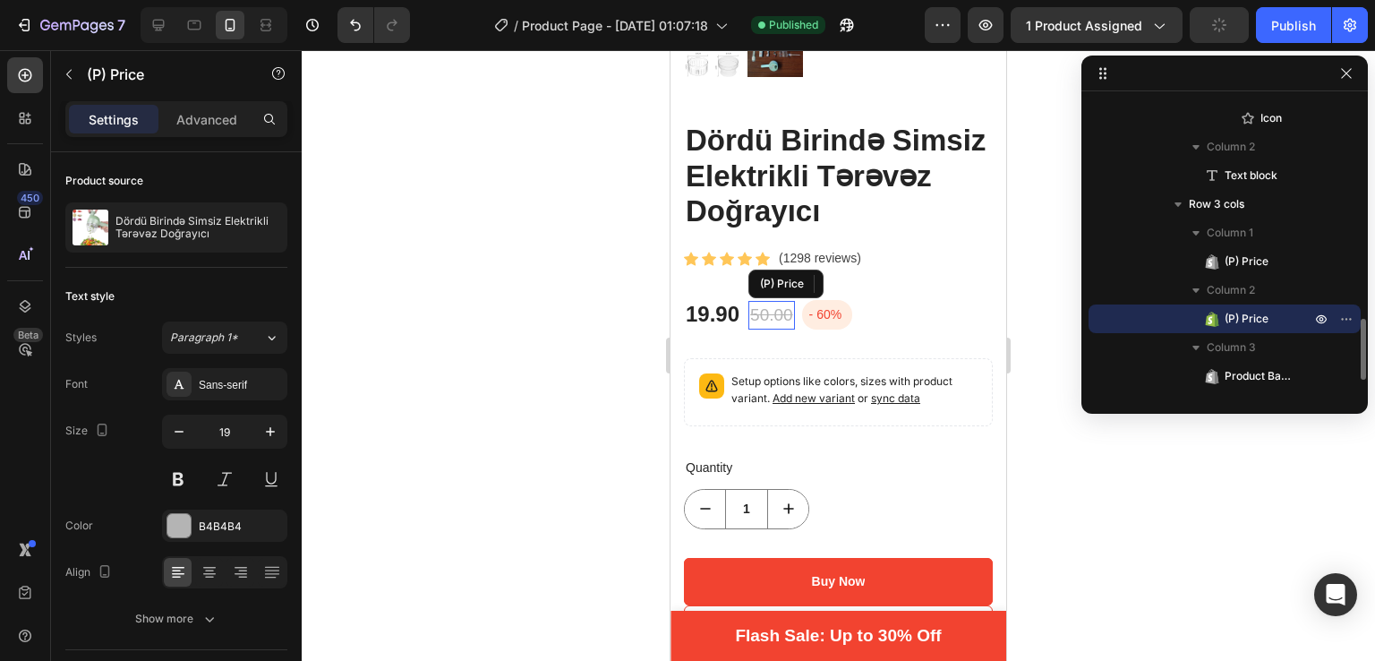
scroll to position [653, 0]
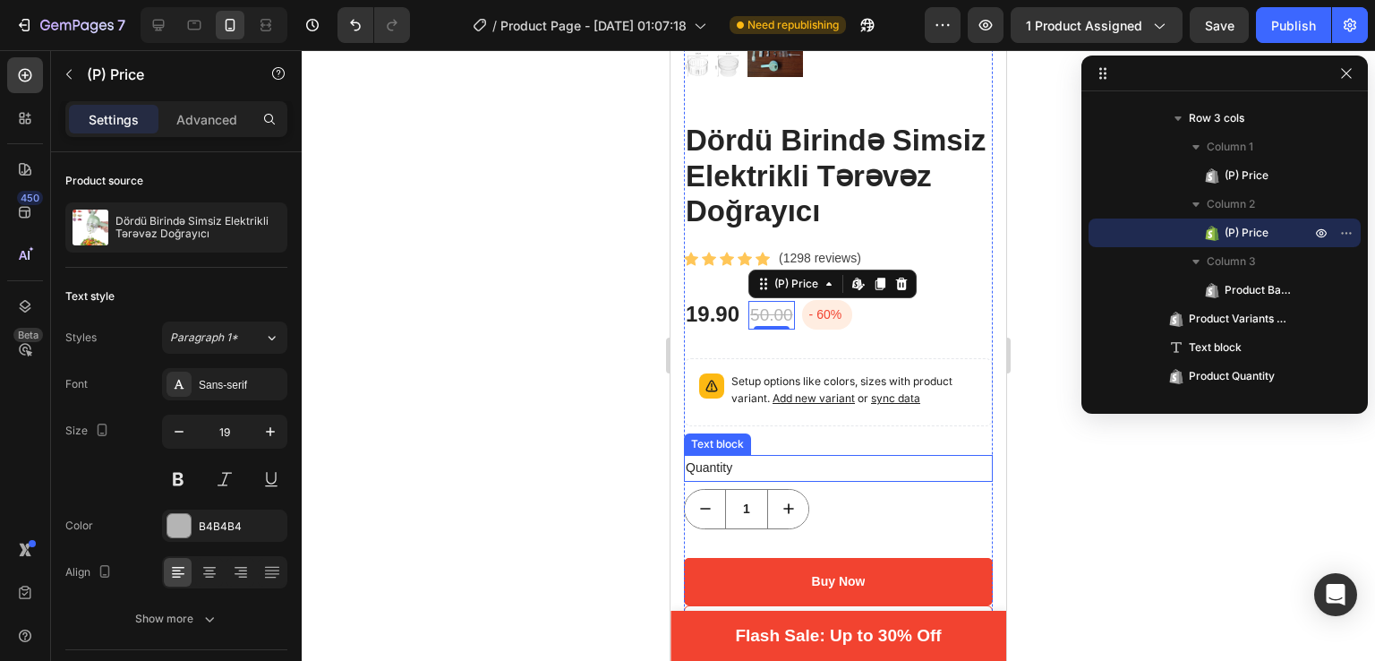
click at [813, 489] on div "1" at bounding box center [838, 509] width 309 height 40
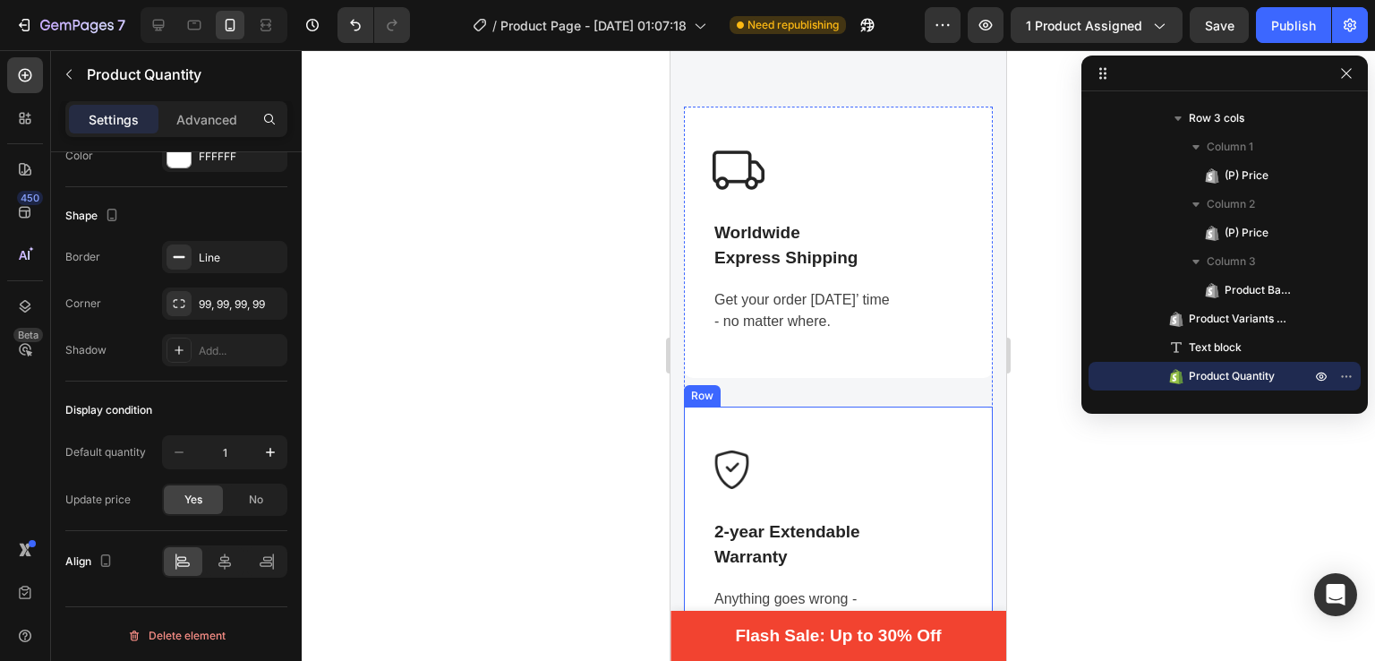
scroll to position [1864, 0]
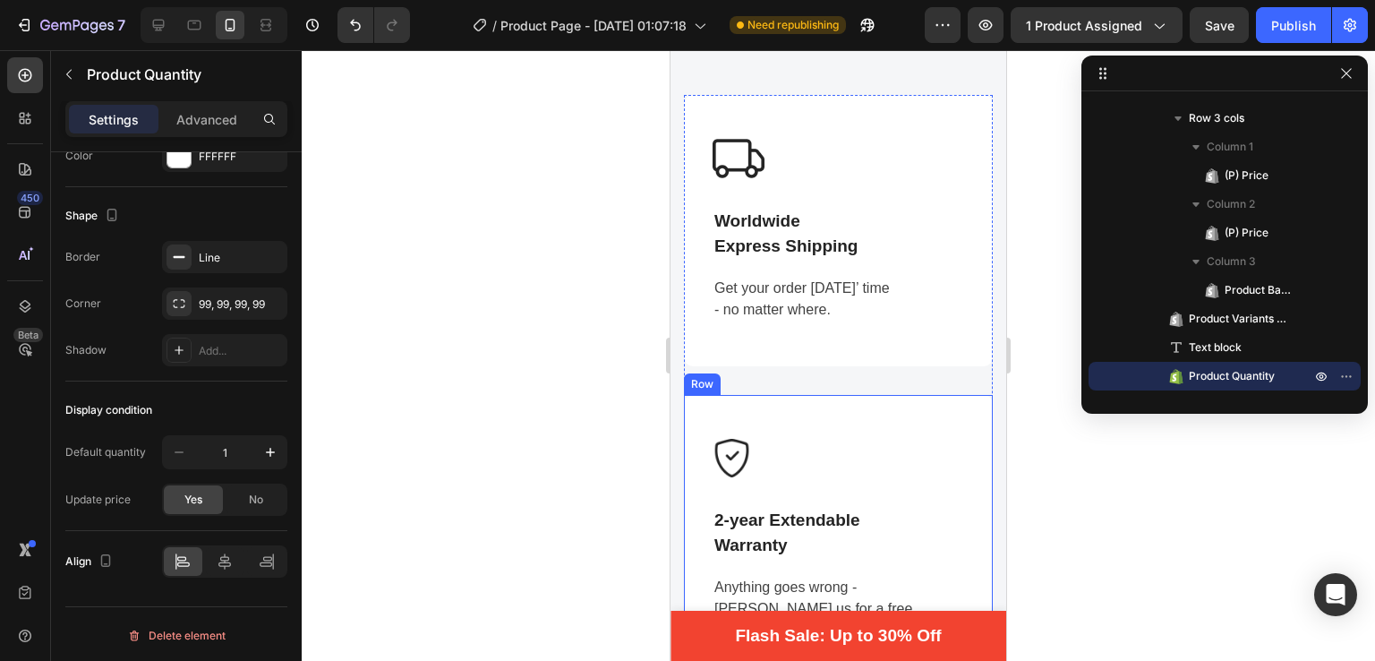
click at [856, 421] on div "Image 2-year Extendable Warranty Text block Anything goes wrong - ping us for a…" at bounding box center [838, 541] width 309 height 292
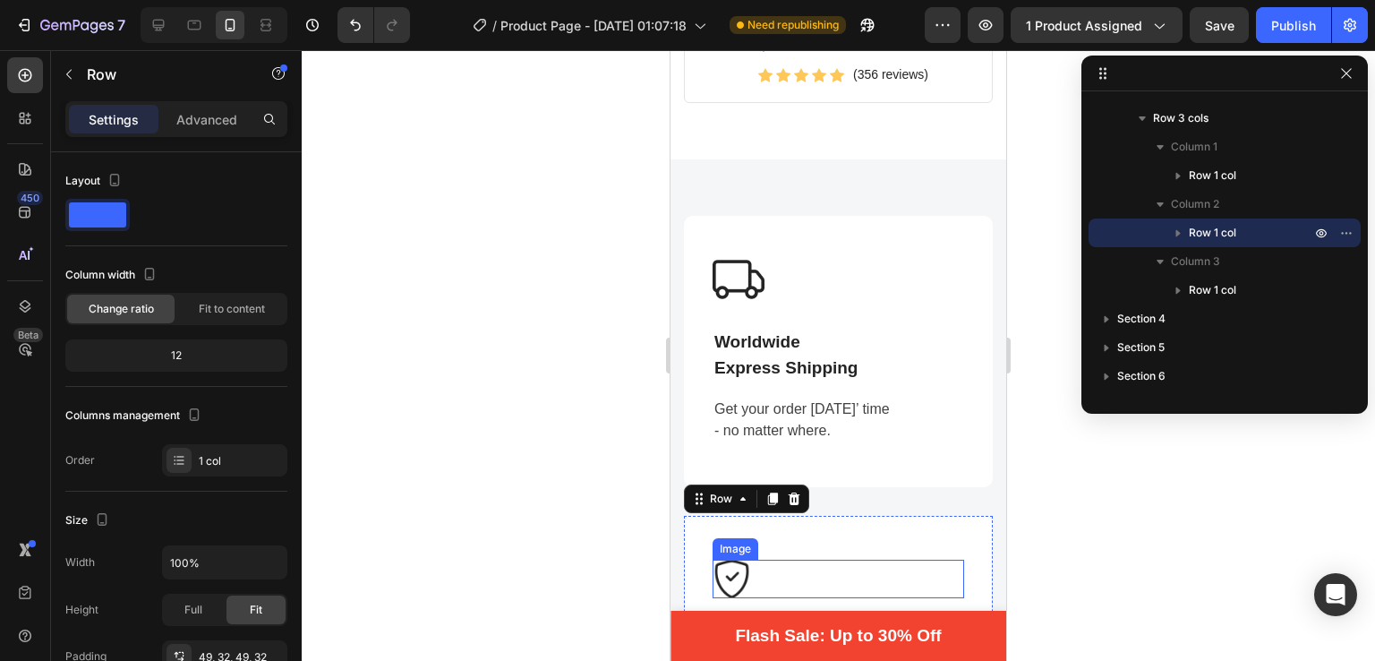
scroll to position [1496, 0]
